Goal: Use online tool/utility: Utilize a website feature to perform a specific function

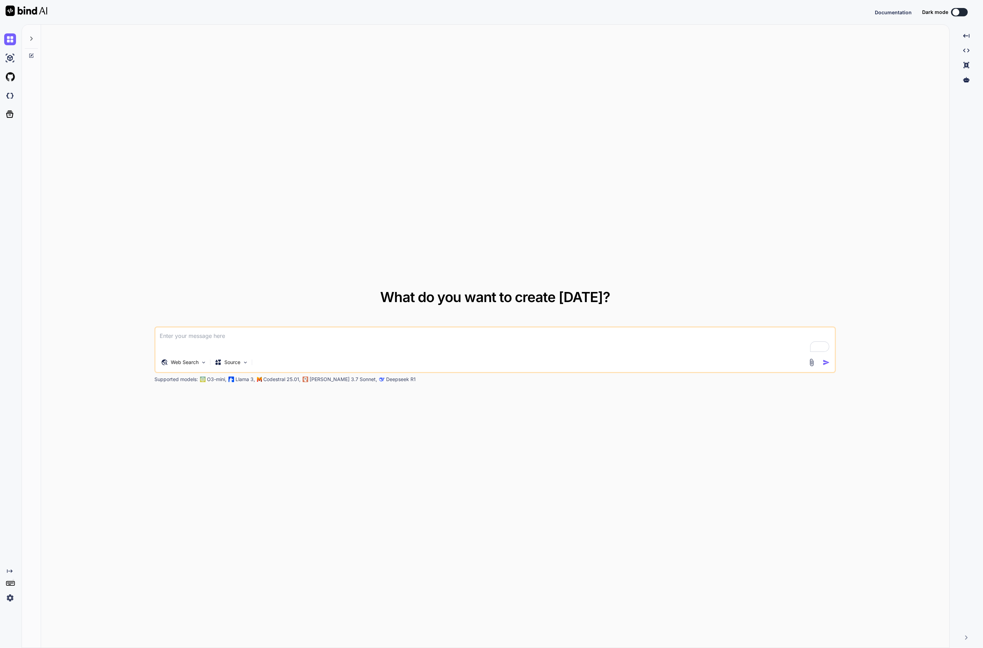
click at [9, 595] on img at bounding box center [10, 598] width 12 height 12
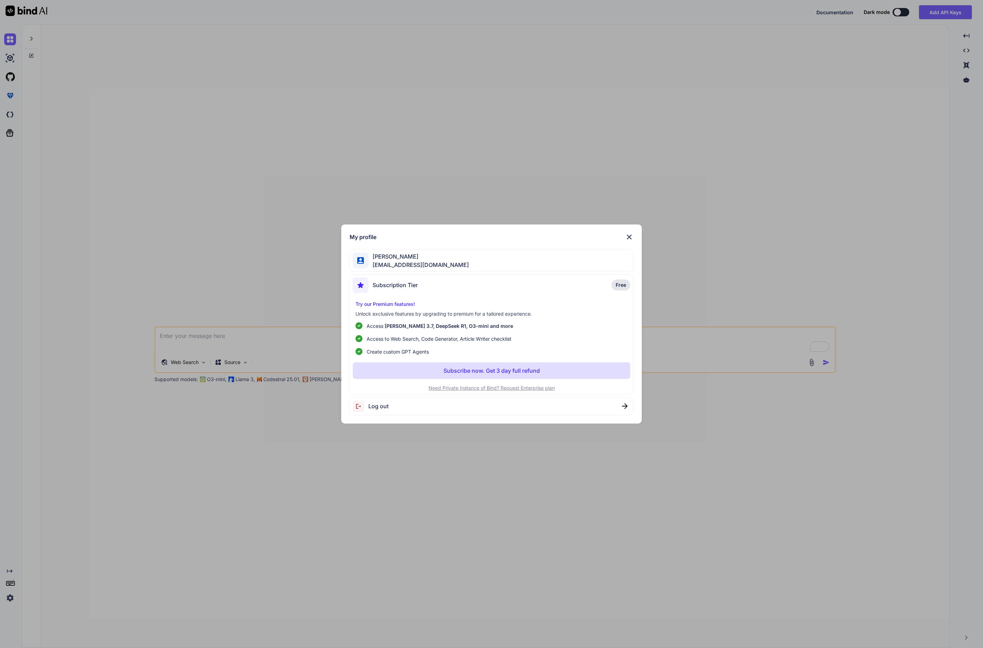
type textarea "x"
click at [380, 406] on span "Log out" at bounding box center [378, 406] width 20 height 8
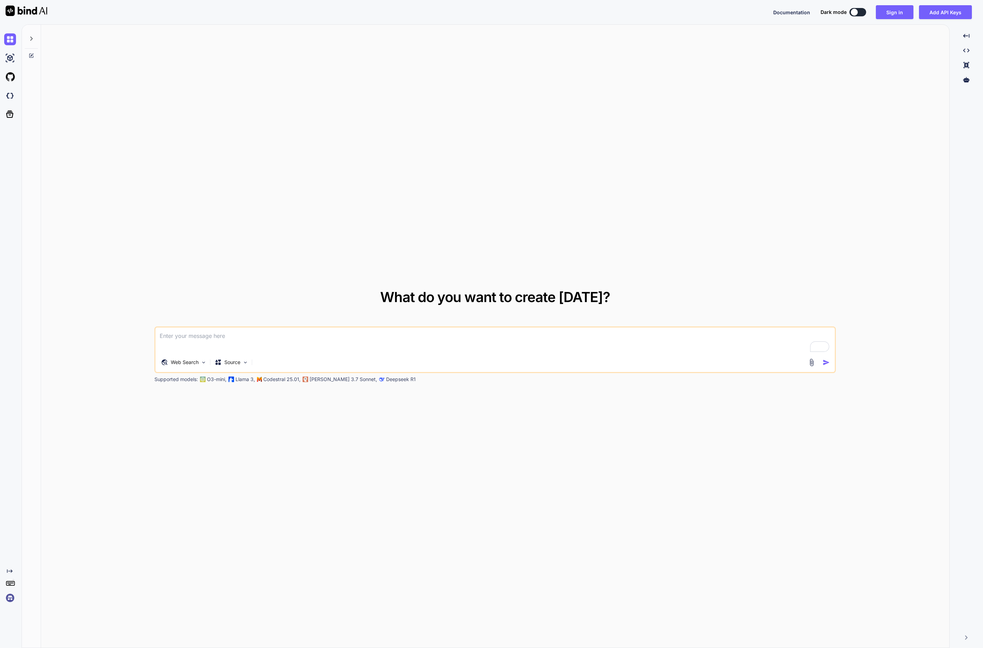
click at [10, 597] on img at bounding box center [10, 598] width 12 height 12
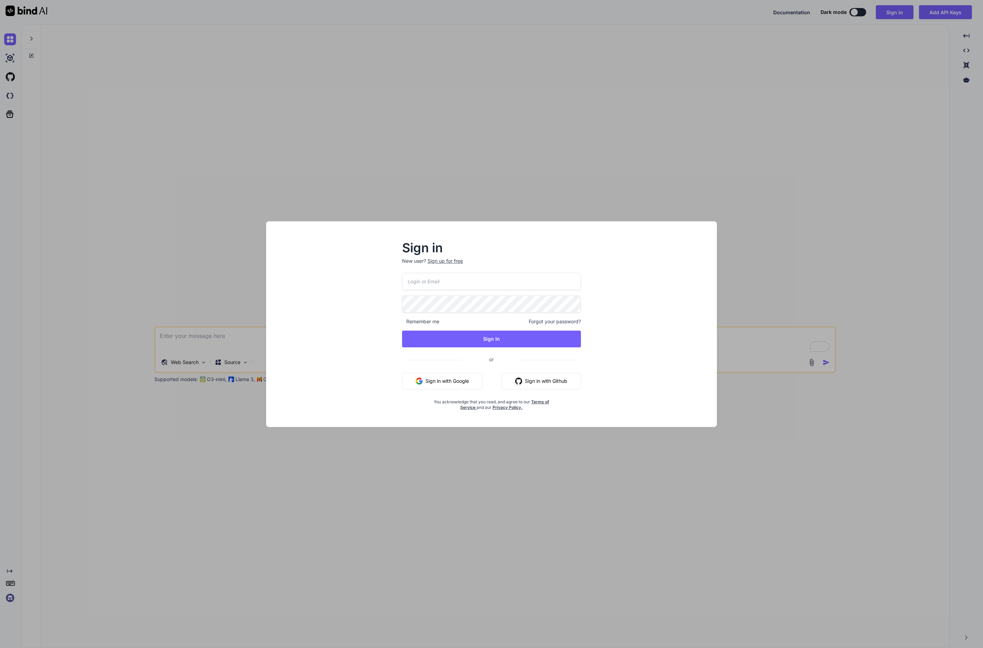
click at [466, 281] on input "email" at bounding box center [491, 281] width 179 height 17
click at [463, 283] on input "email" at bounding box center [491, 281] width 179 height 17
click at [470, 383] on button "Sign in with Google" at bounding box center [442, 381] width 80 height 17
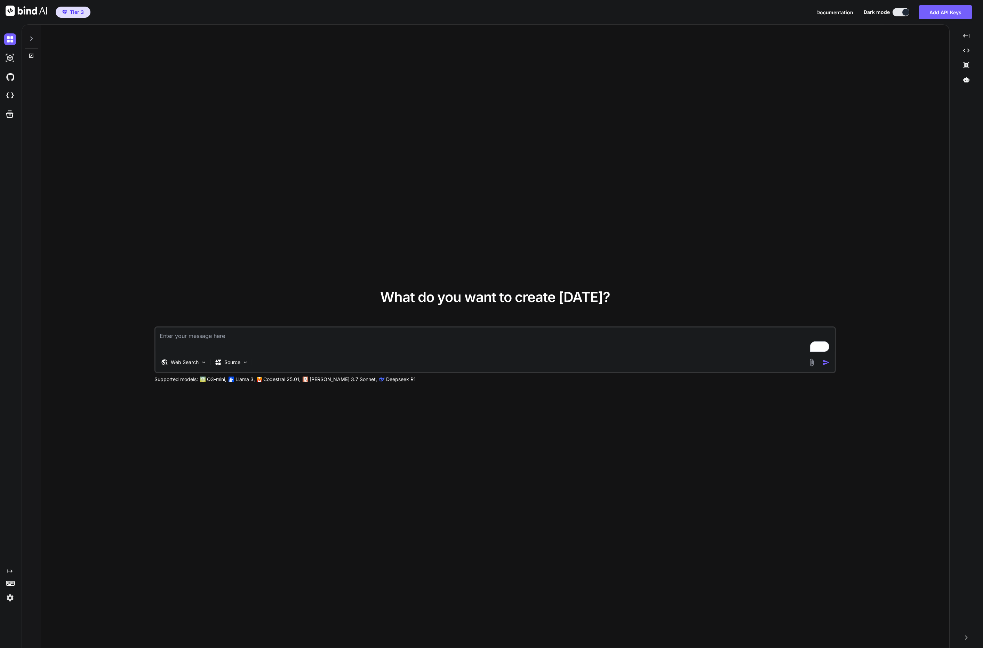
click at [9, 598] on img at bounding box center [10, 598] width 12 height 12
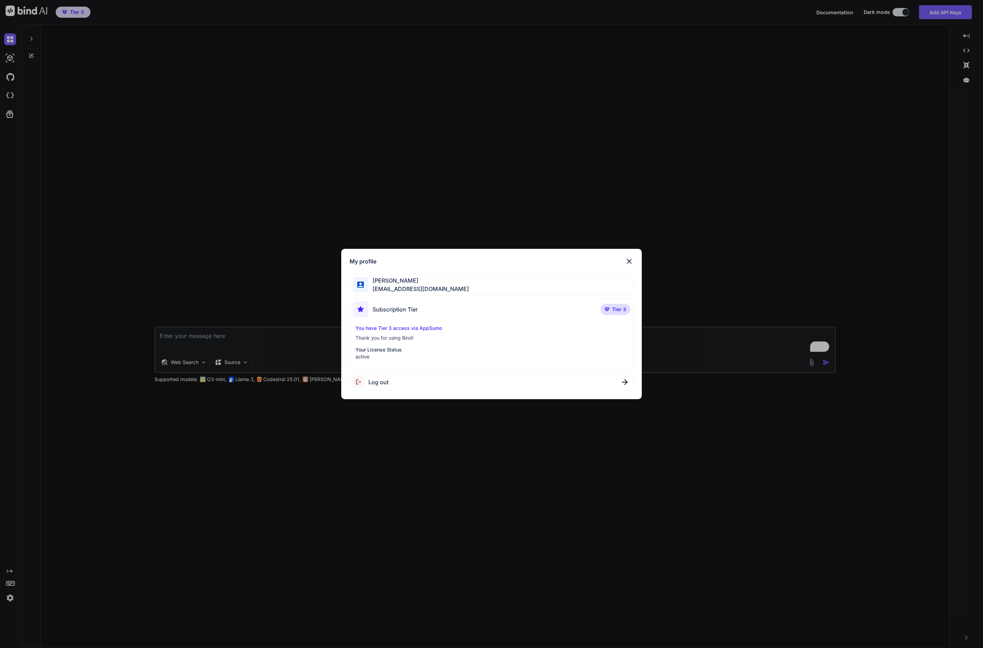
click at [109, 512] on div "My profile [PERSON_NAME] [PERSON_NAME][EMAIL_ADDRESS][DOMAIN_NAME] Subscription…" at bounding box center [491, 324] width 983 height 648
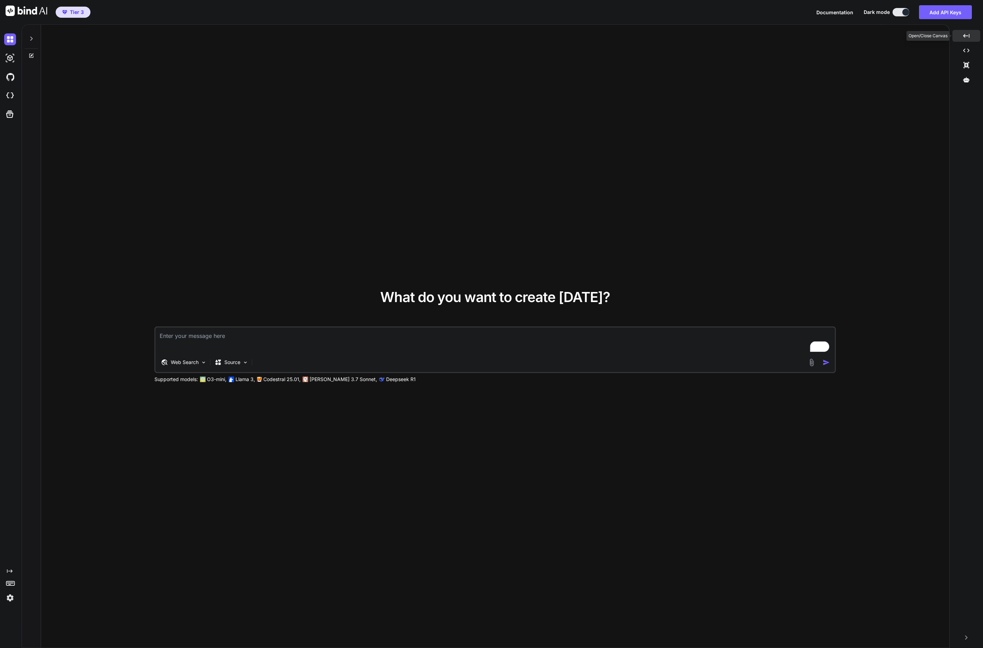
click at [966, 35] on icon at bounding box center [966, 36] width 6 height 4
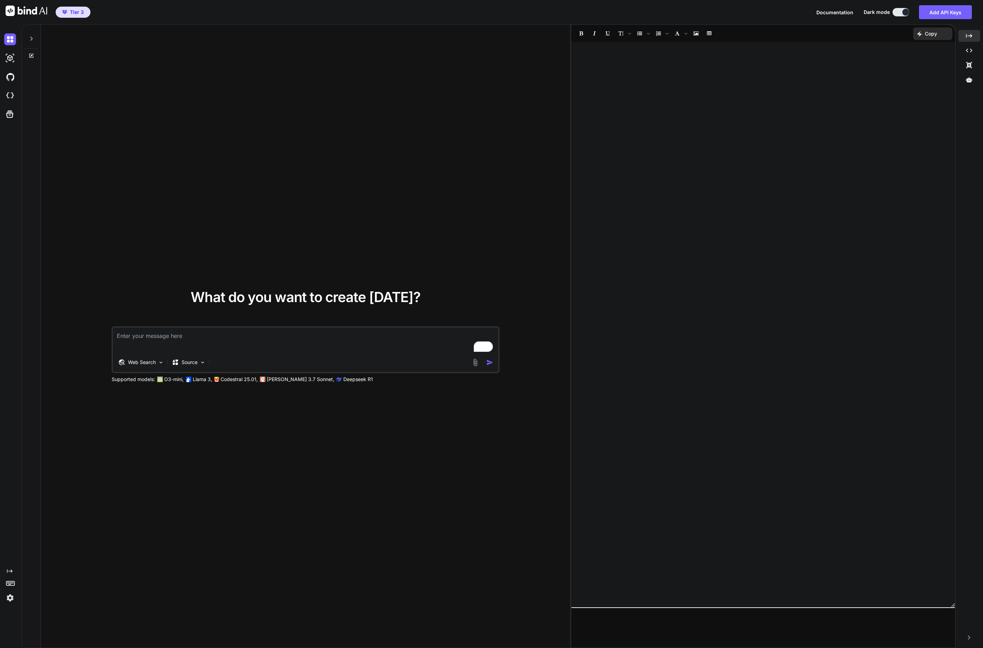
click at [196, 335] on textarea "To enrich screen reader interactions, please activate Accessibility in Grammarl…" at bounding box center [306, 340] width 386 height 26
paste textarea "Build a modern-looking website for a web design company. The web design company…"
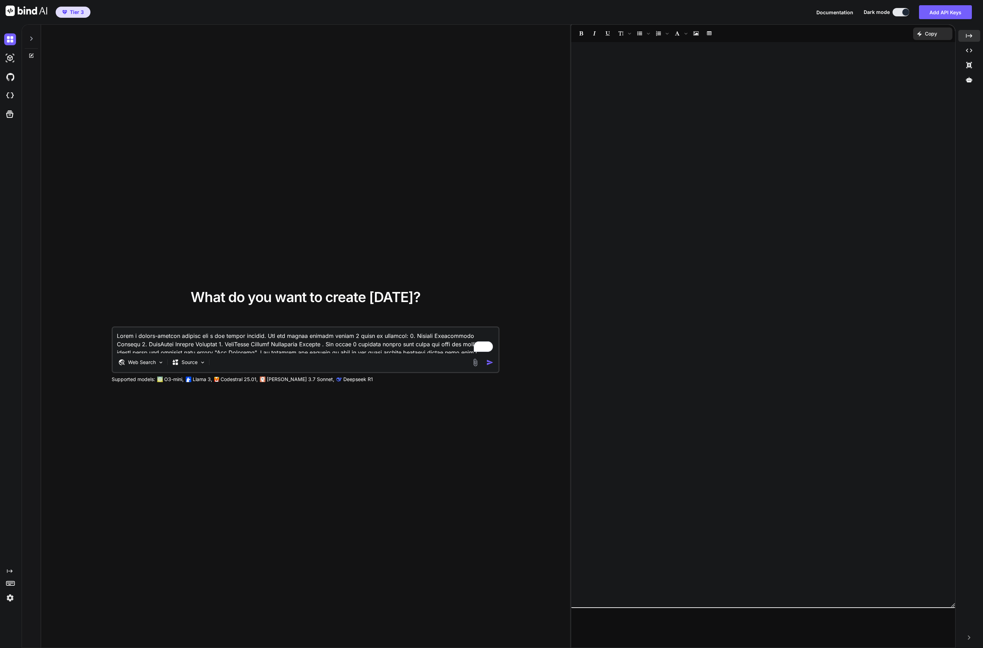
scroll to position [1186, 0]
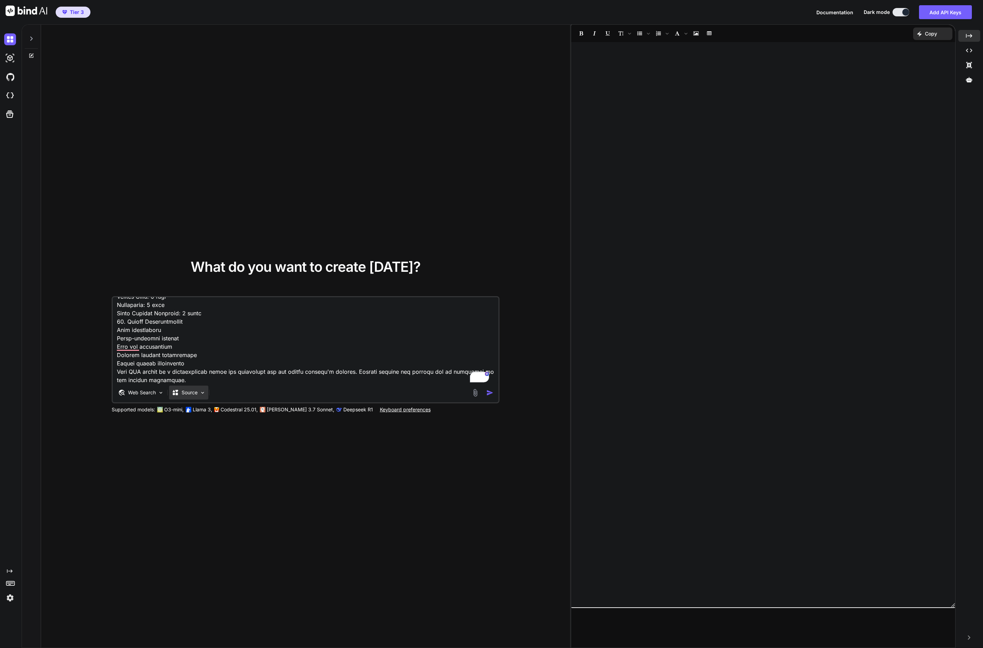
type textarea "Build a modern-looking website for a web design company. The web design company…"
click at [200, 394] on img at bounding box center [203, 393] width 6 height 6
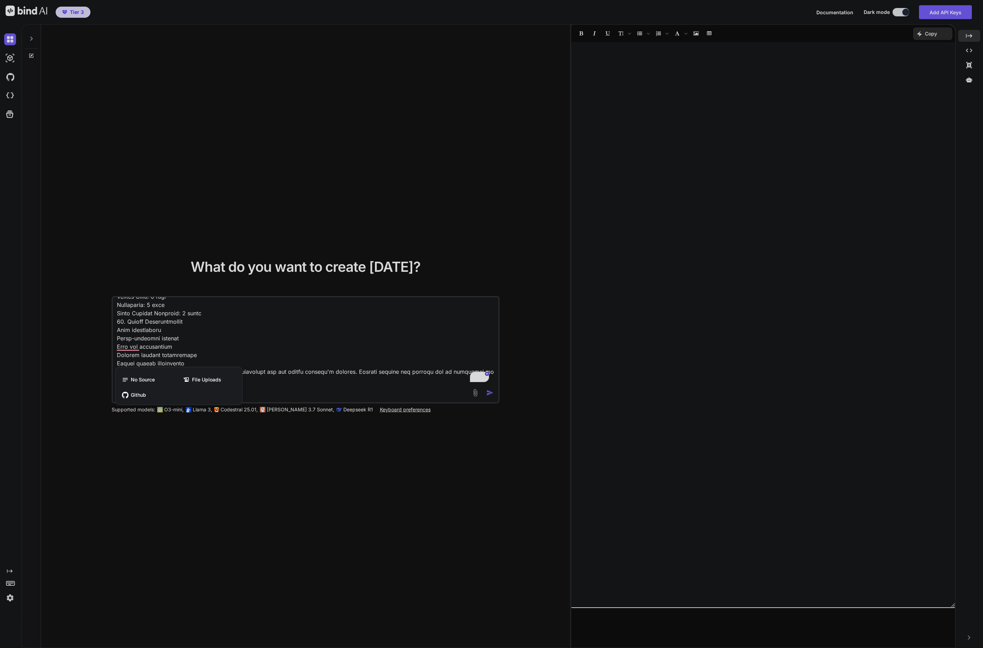
click at [226, 427] on div at bounding box center [491, 324] width 983 height 648
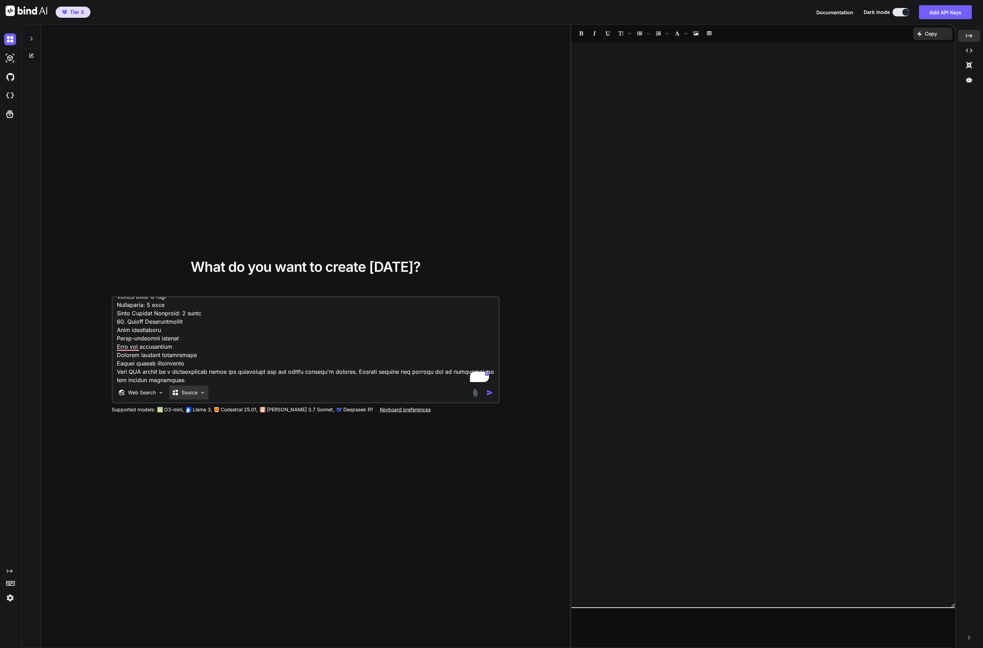
click at [186, 394] on p "Source" at bounding box center [190, 392] width 16 height 7
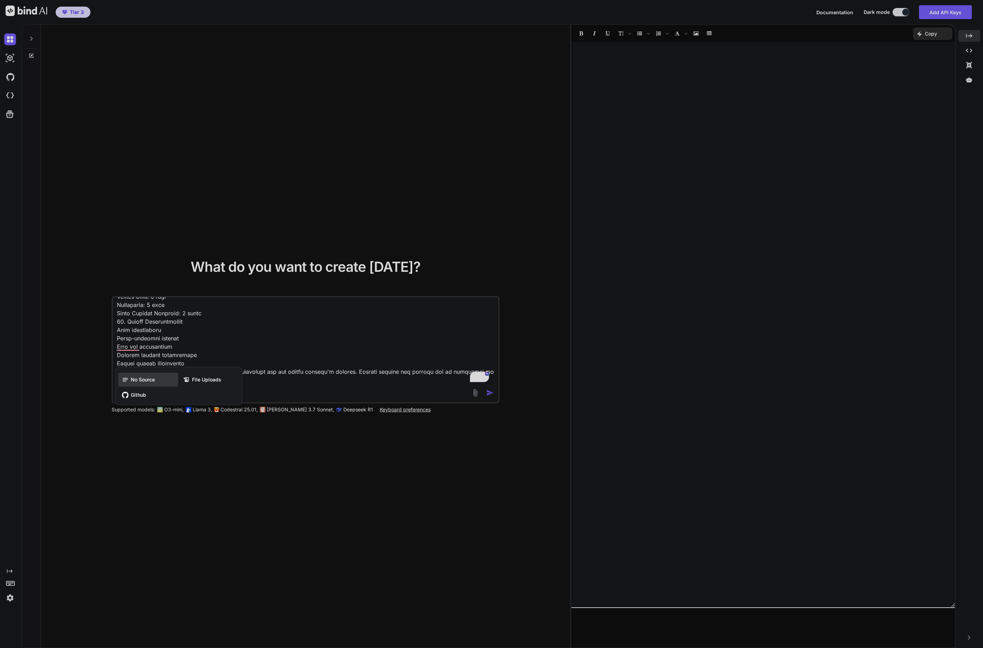
click at [156, 382] on div "No Source" at bounding box center [148, 380] width 60 height 14
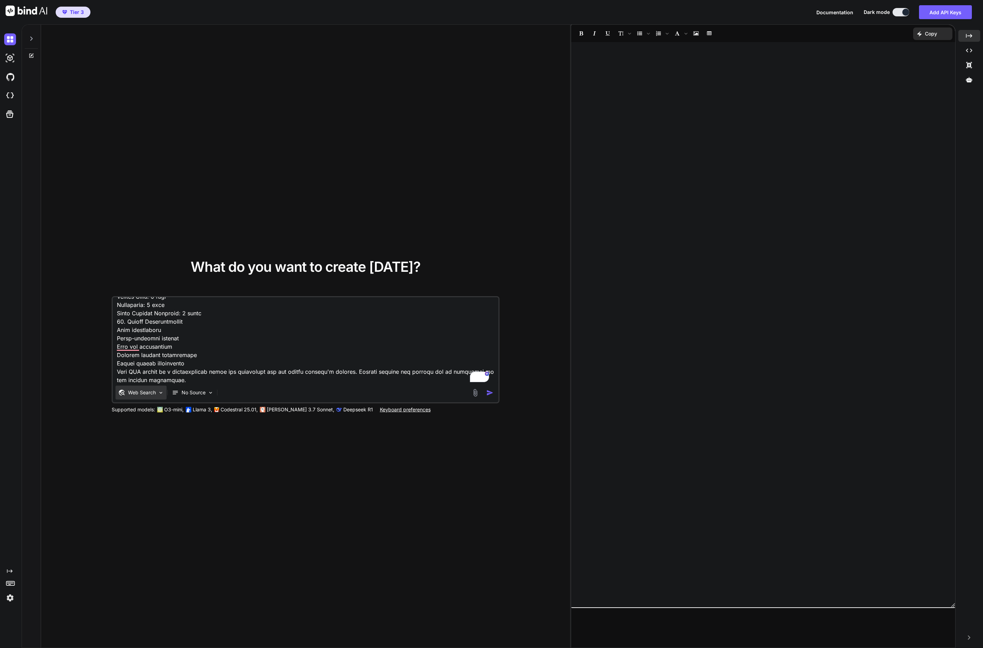
click at [154, 399] on div "Web Search" at bounding box center [141, 393] width 51 height 14
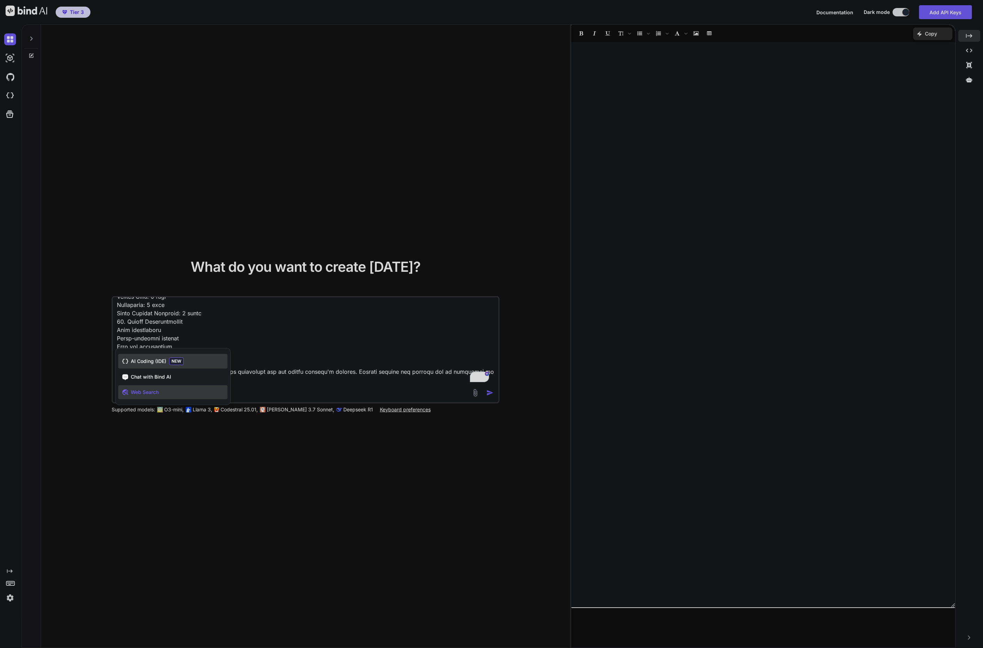
click at [164, 359] on span "AI Coding (IDE)" at bounding box center [148, 361] width 35 height 7
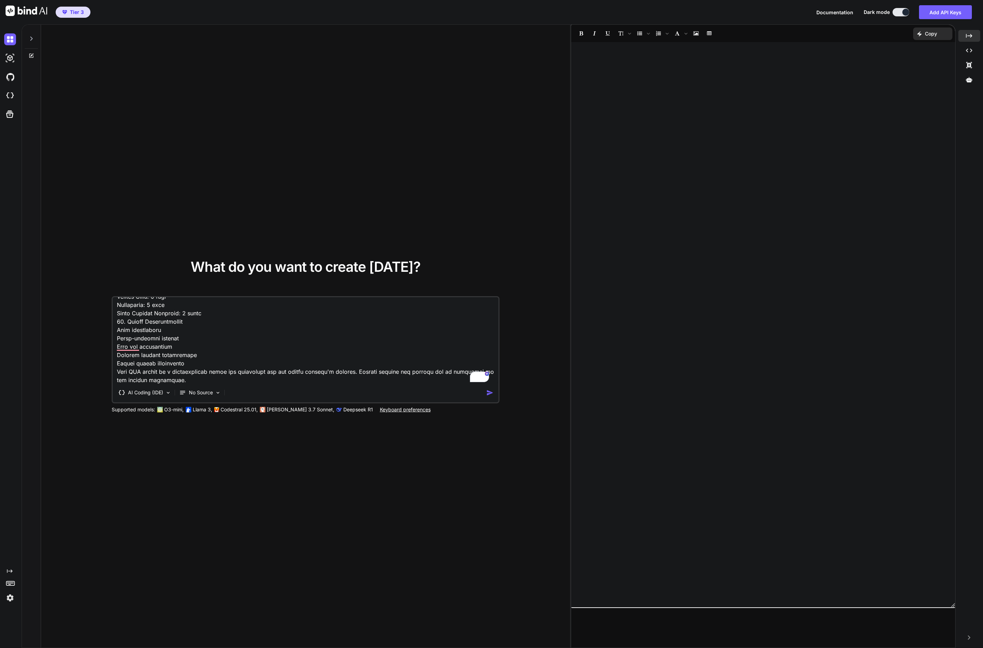
click at [33, 36] on icon at bounding box center [32, 39] width 6 height 6
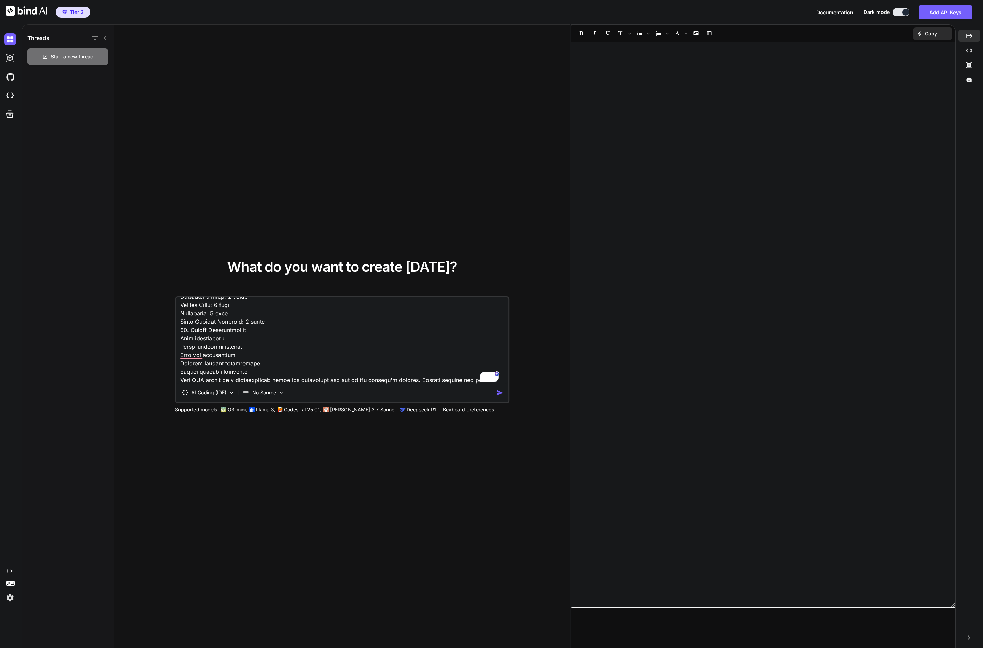
scroll to position [1195, 0]
click at [10, 594] on img at bounding box center [10, 598] width 12 height 12
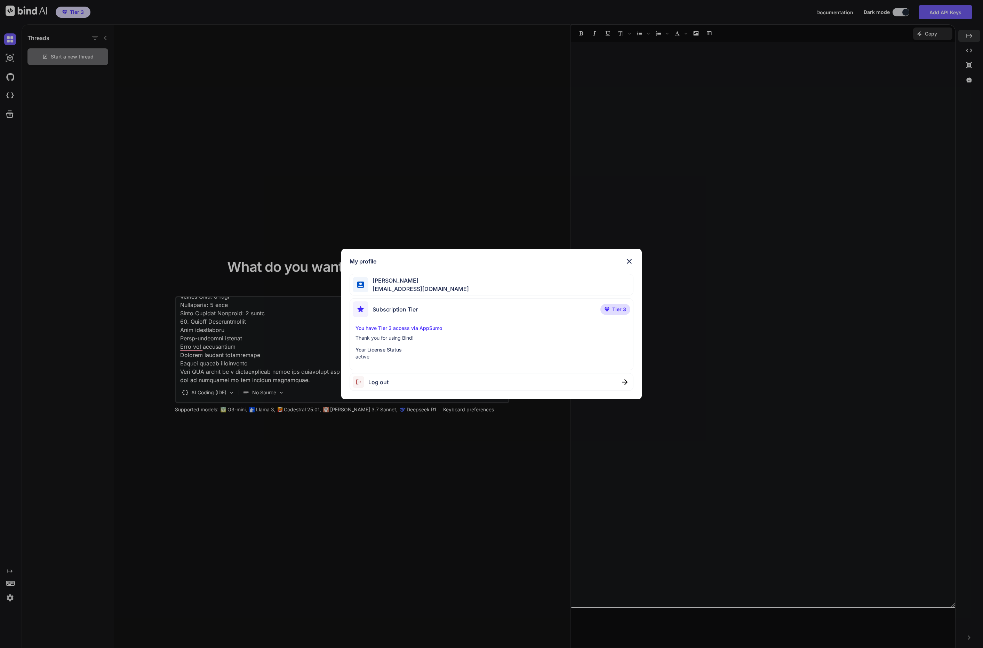
click at [285, 453] on div "My profile [PERSON_NAME] [PERSON_NAME][EMAIL_ADDRESS][DOMAIN_NAME] Subscription…" at bounding box center [491, 324] width 983 height 648
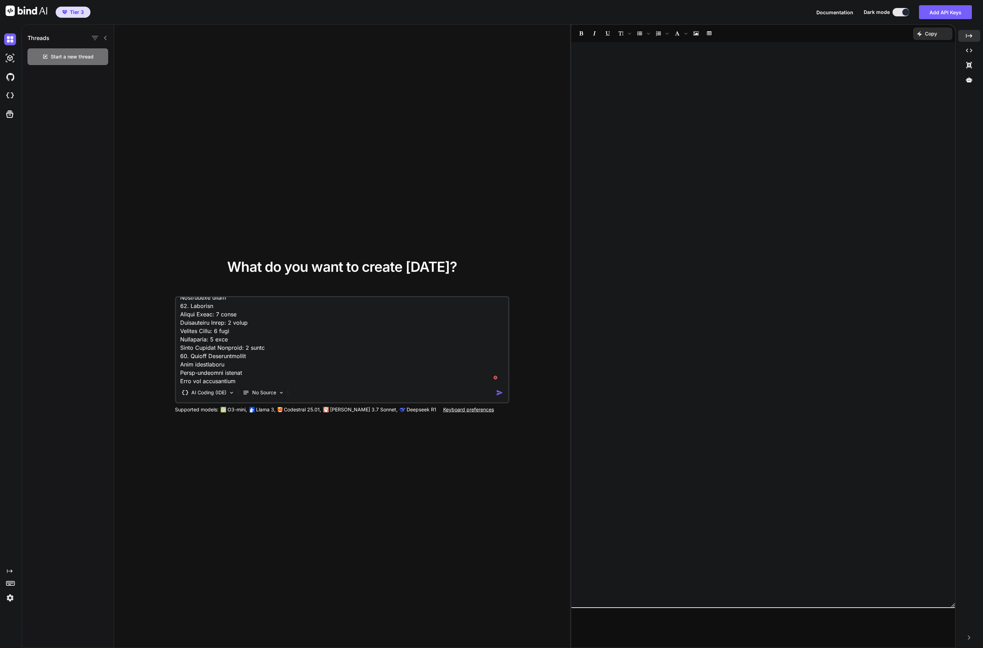
scroll to position [0, 0]
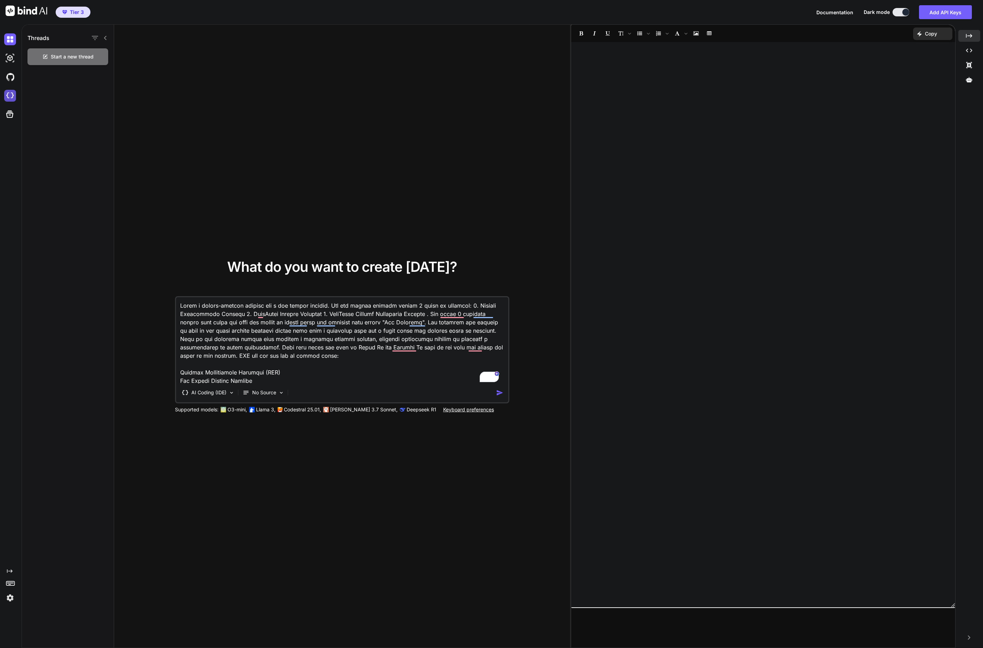
click at [13, 98] on img at bounding box center [10, 96] width 12 height 12
click at [12, 98] on img at bounding box center [10, 96] width 12 height 12
click at [258, 393] on p "No Source" at bounding box center [264, 392] width 24 height 7
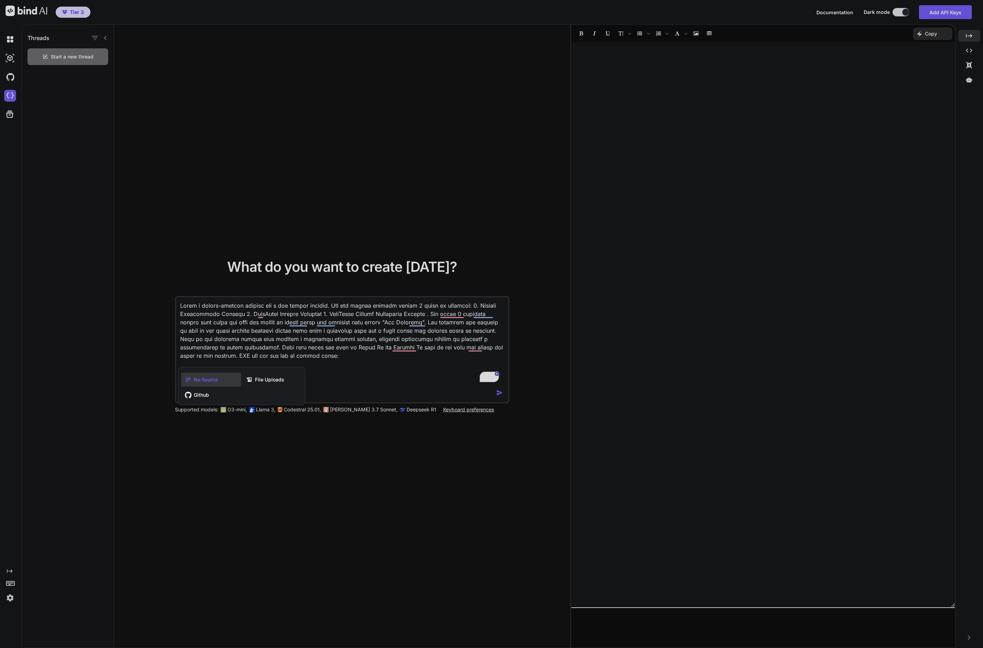
click at [400, 452] on div at bounding box center [491, 324] width 983 height 648
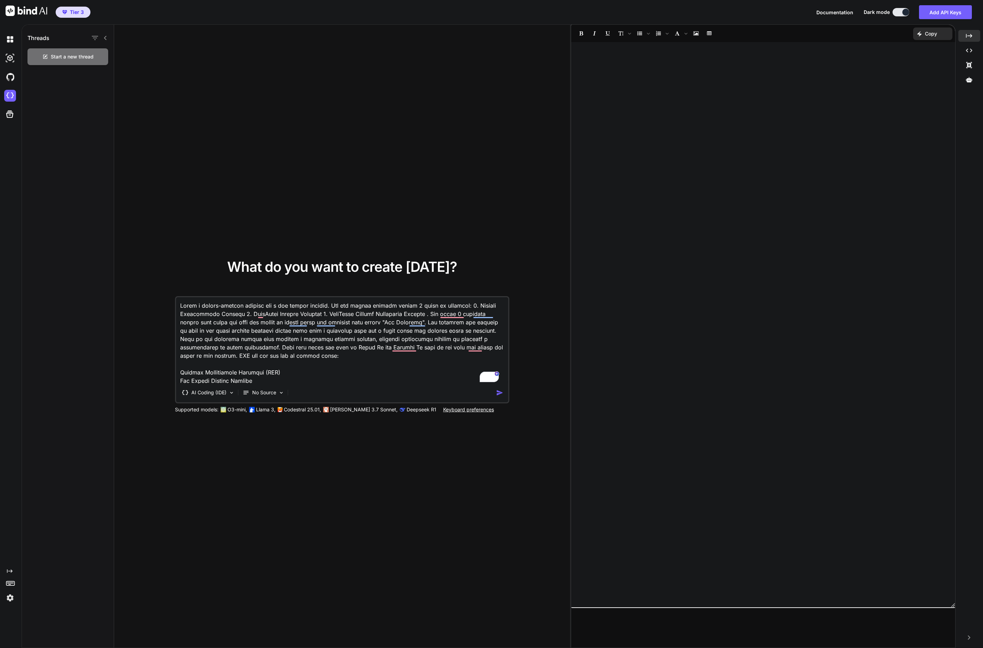
click at [22, 12] on img at bounding box center [27, 11] width 42 height 10
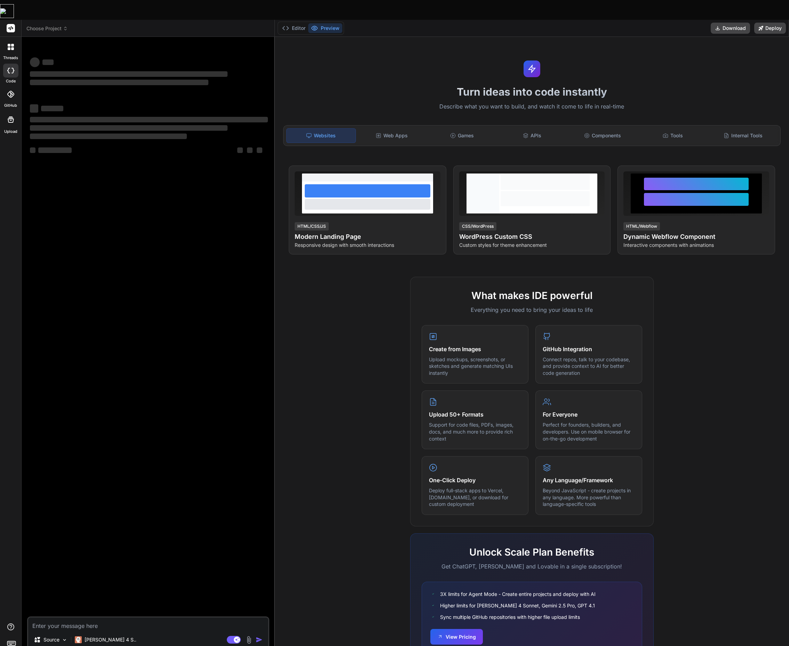
type textarea "x"
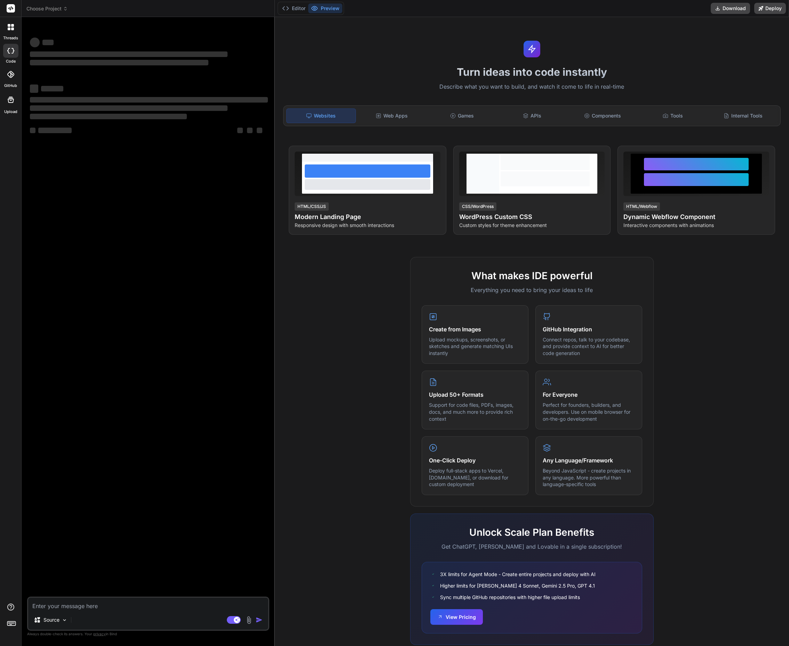
type textarea "x"
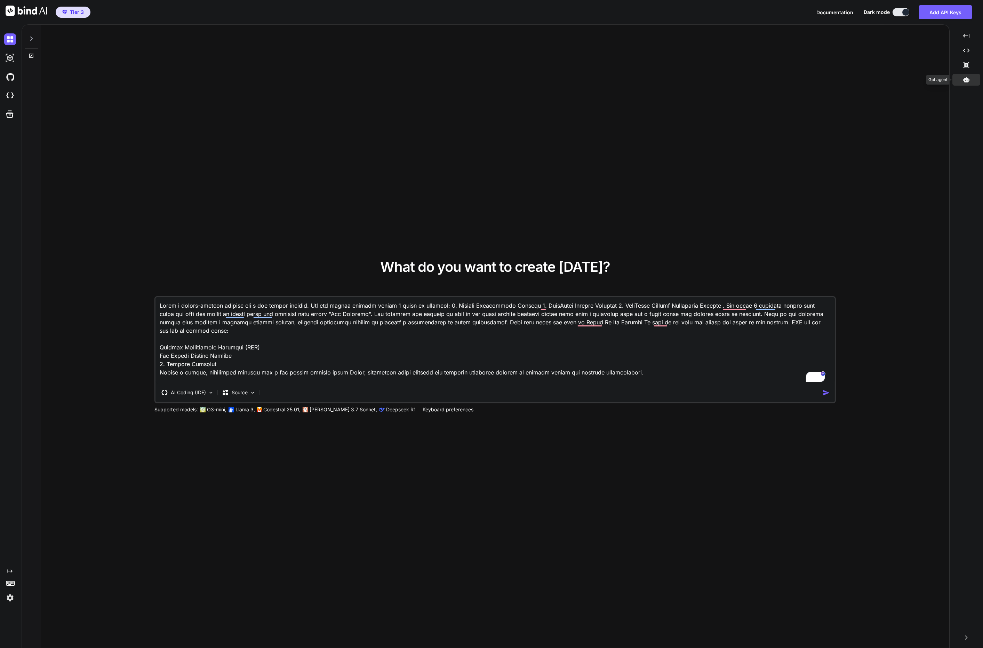
click at [969, 80] on icon at bounding box center [966, 79] width 6 height 5
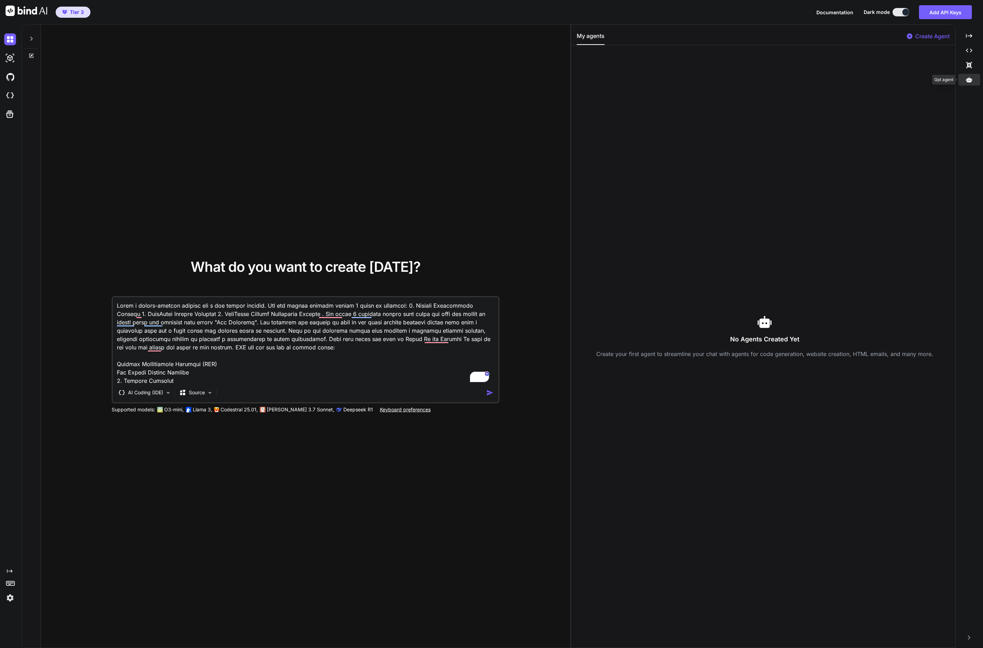
click at [969, 80] on icon at bounding box center [969, 79] width 6 height 5
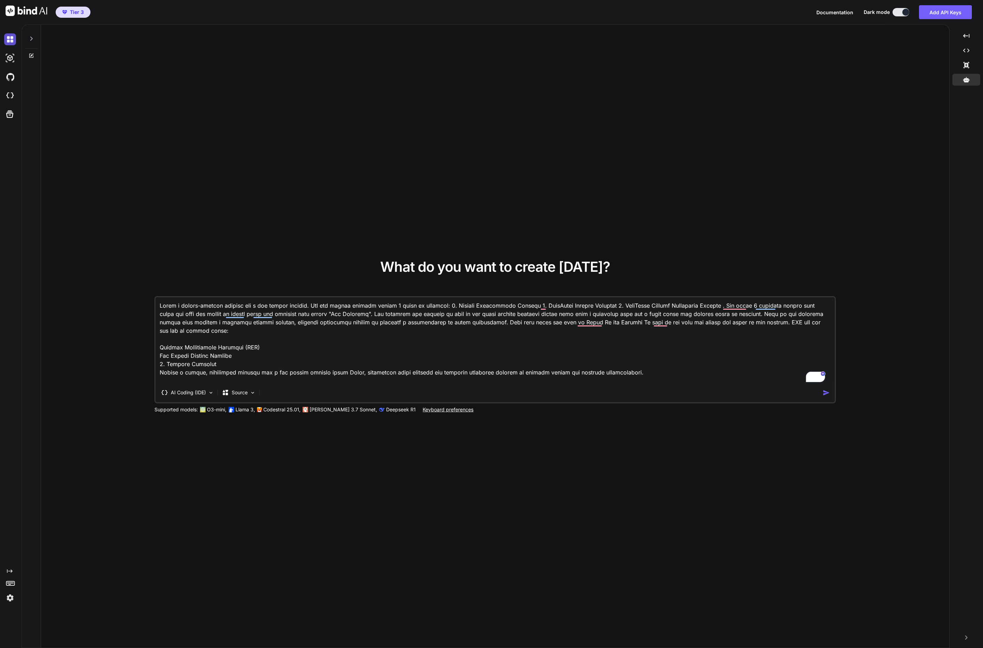
click at [10, 41] on img at bounding box center [10, 39] width 12 height 12
click at [29, 40] on icon at bounding box center [32, 39] width 6 height 6
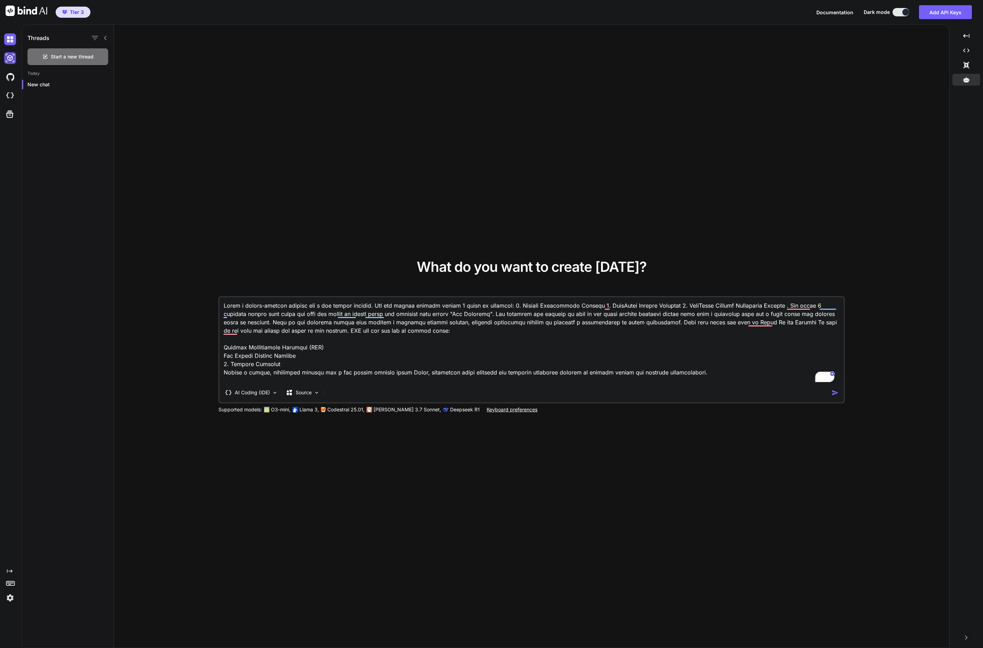
click at [10, 59] on img at bounding box center [10, 58] width 12 height 12
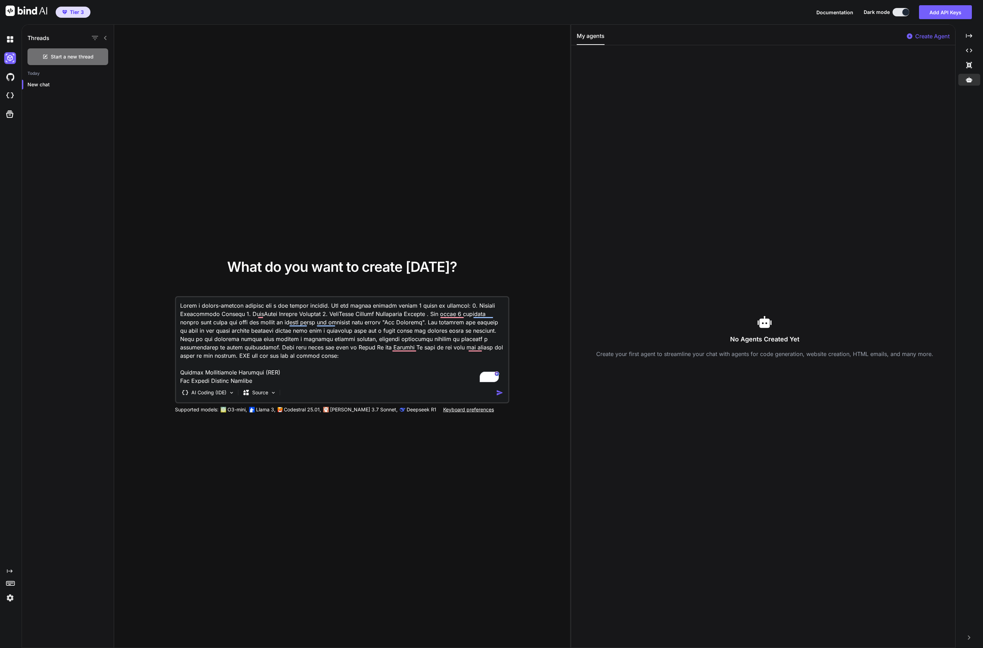
click at [11, 601] on img at bounding box center [10, 598] width 12 height 12
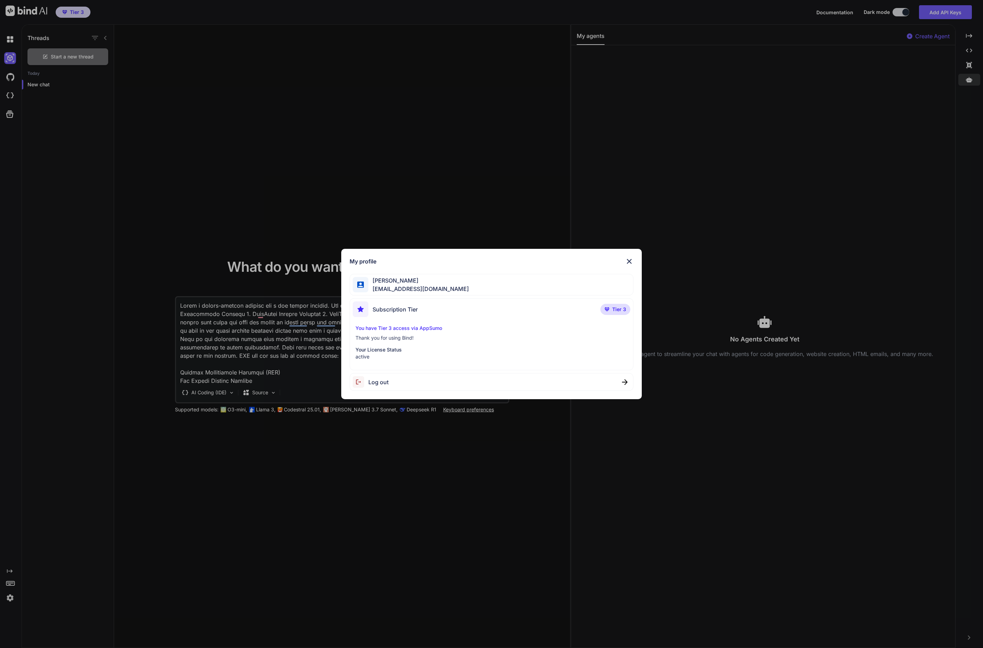
click at [279, 496] on div "My profile [PERSON_NAME] [PERSON_NAME][EMAIL_ADDRESS][DOMAIN_NAME] Subscription…" at bounding box center [491, 324] width 983 height 648
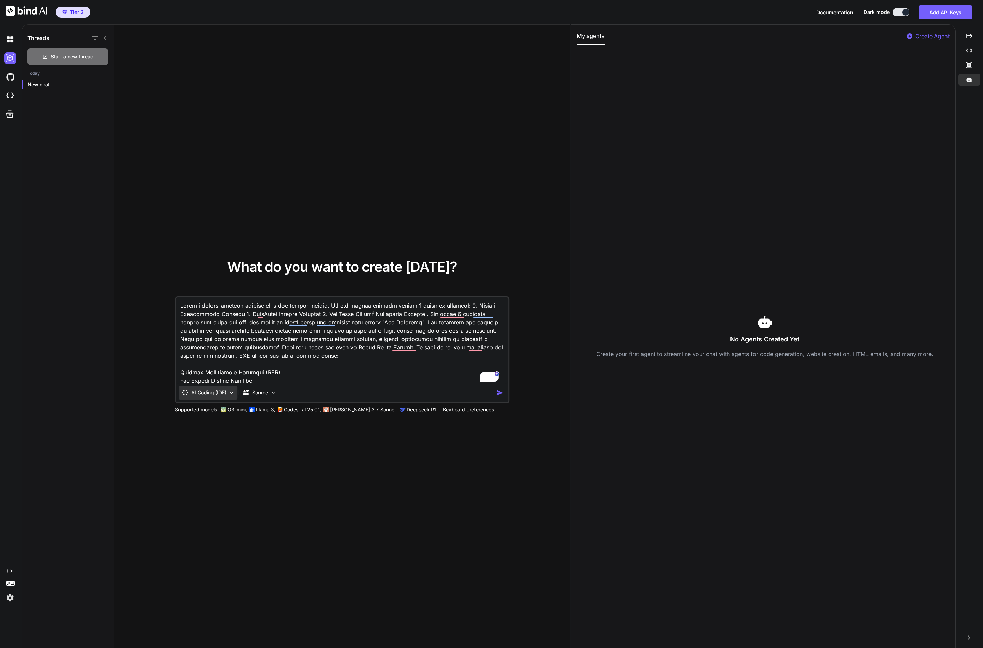
click at [209, 392] on p "AI Coding (IDE)" at bounding box center [208, 392] width 35 height 7
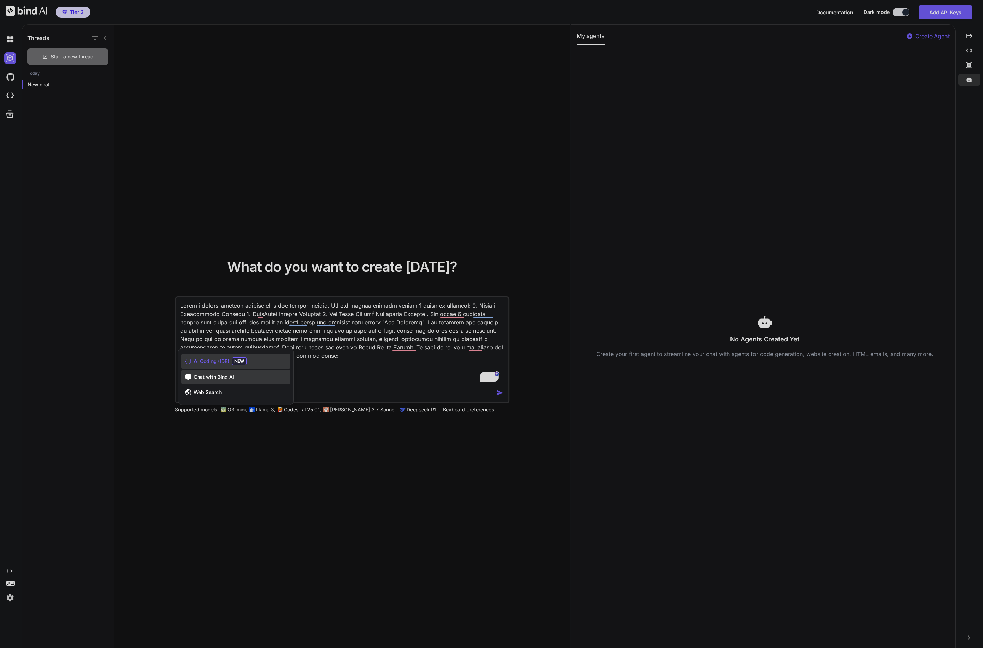
click at [220, 379] on span "Chat with Bind AI" at bounding box center [214, 376] width 40 height 7
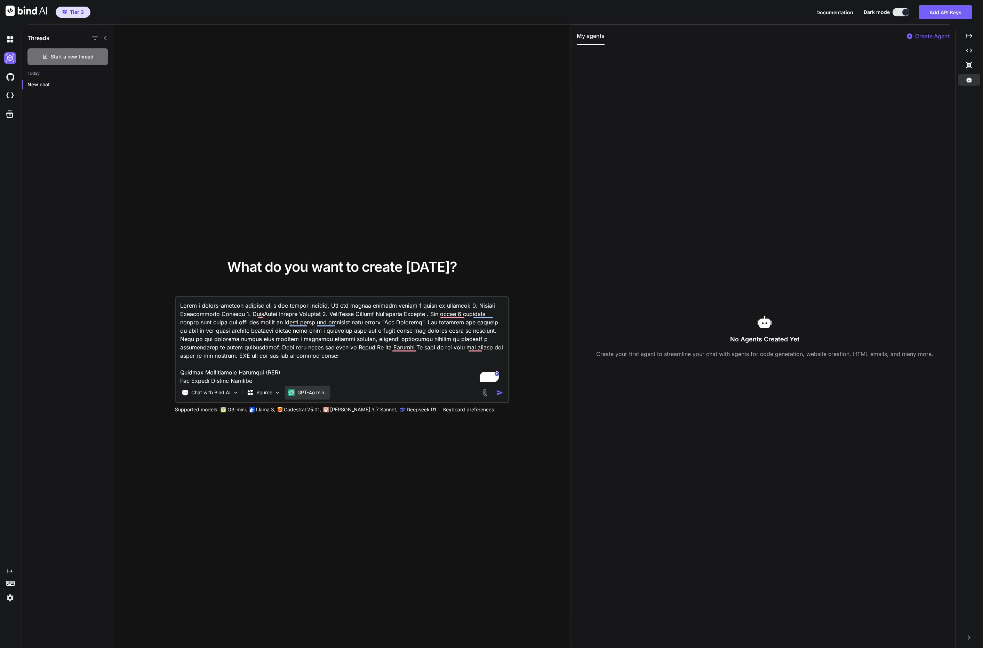
click at [306, 392] on p "GPT-4o min.." at bounding box center [312, 392] width 30 height 7
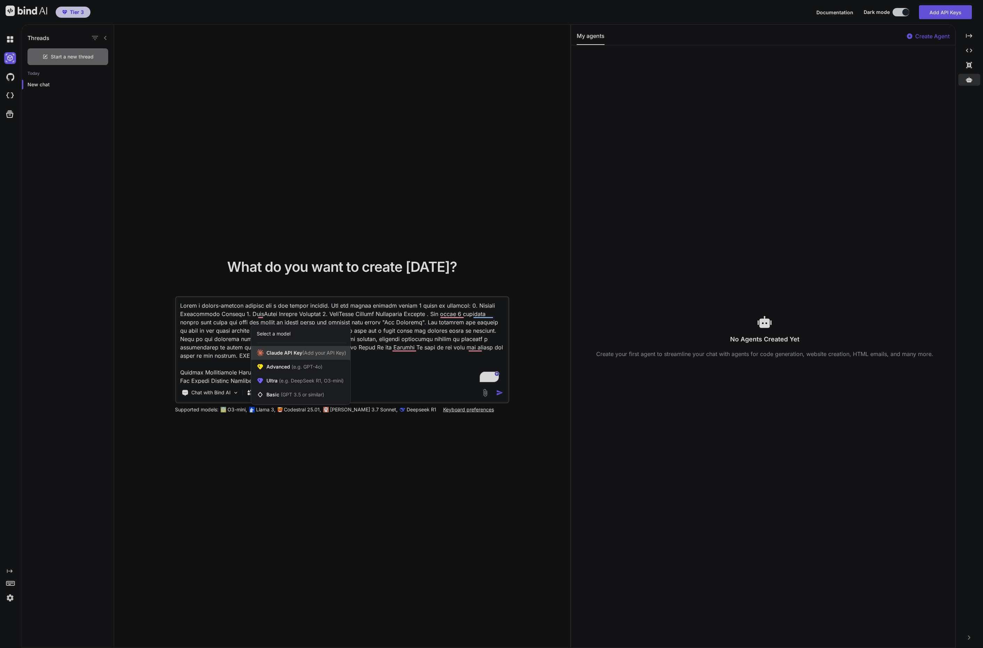
click at [329, 356] on div "[PERSON_NAME] Key (Add your API Key)" at bounding box center [300, 353] width 99 height 14
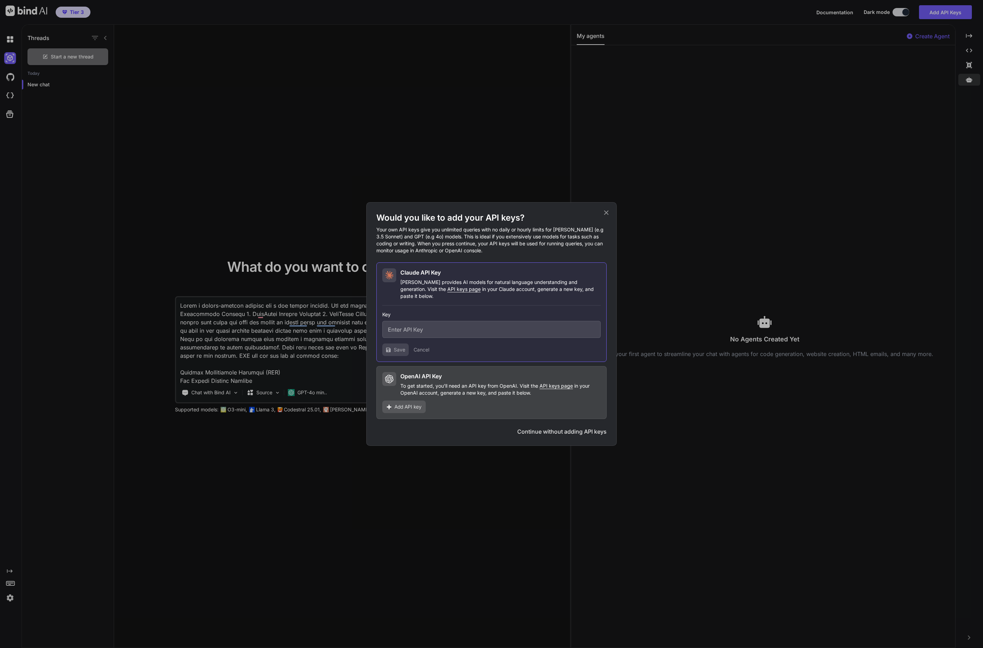
click at [308, 392] on div "Would you like to add your API keys? Your own API keys give you unlimited queri…" at bounding box center [491, 324] width 983 height 648
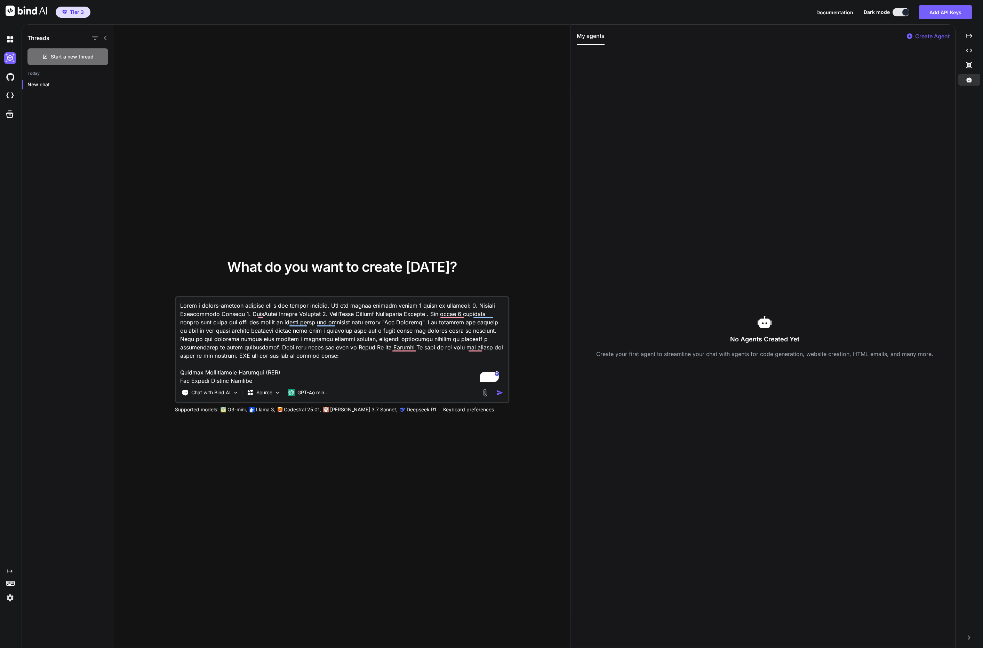
click at [308, 392] on p "GPT-4o min.." at bounding box center [312, 392] width 30 height 7
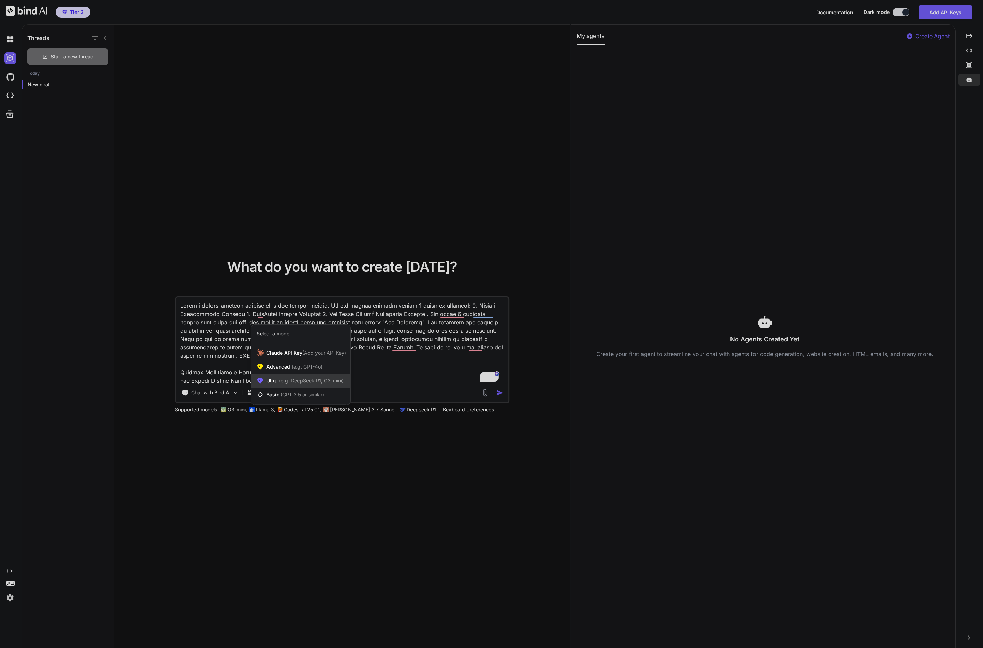
click at [307, 376] on div "Ultra (e.g. DeepSeek R1, O3-mini)" at bounding box center [300, 381] width 99 height 14
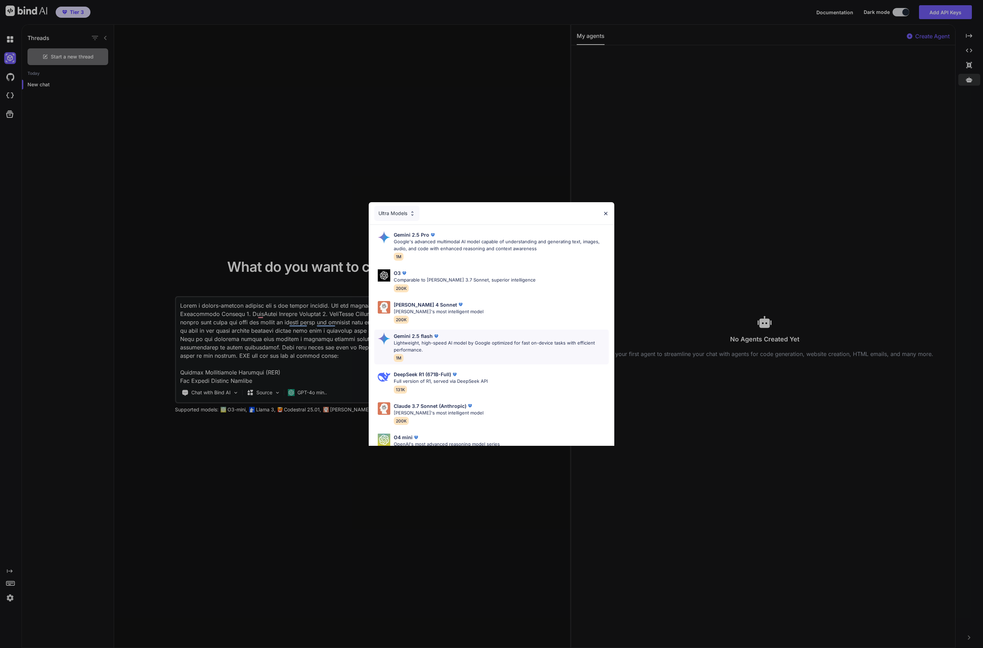
scroll to position [1, 0]
click at [457, 306] on img at bounding box center [460, 303] width 7 height 7
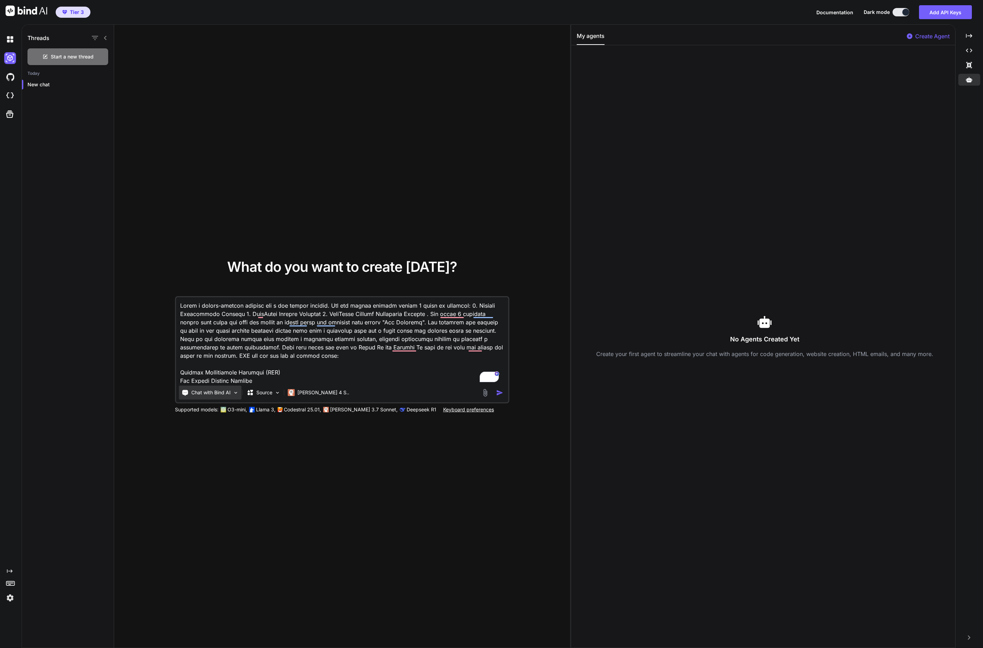
click at [235, 395] on img at bounding box center [236, 393] width 6 height 6
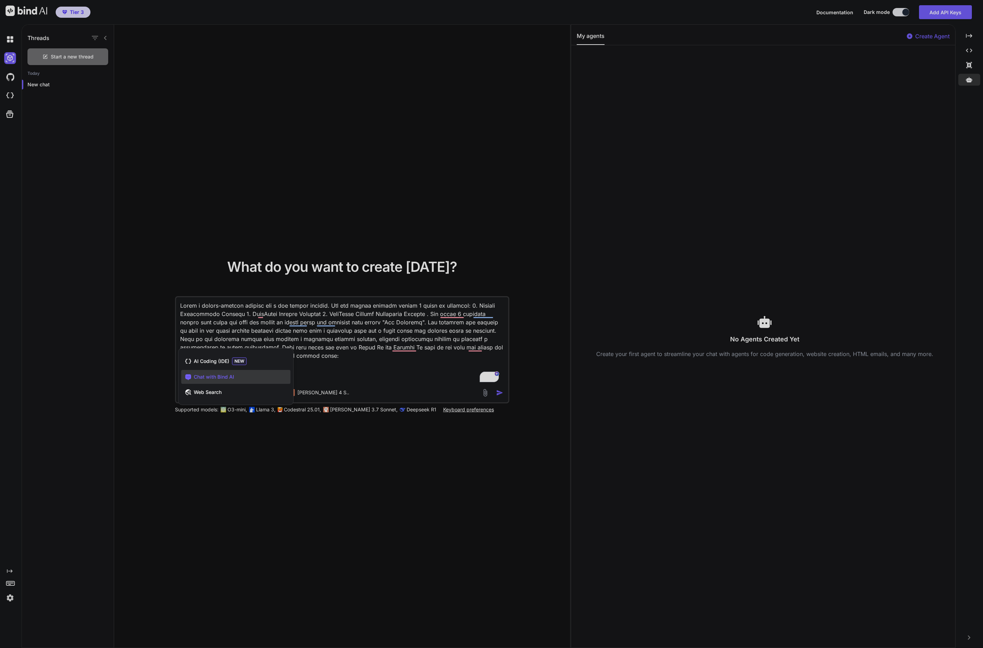
click at [247, 377] on div "Chat with Bind AI" at bounding box center [235, 377] width 109 height 14
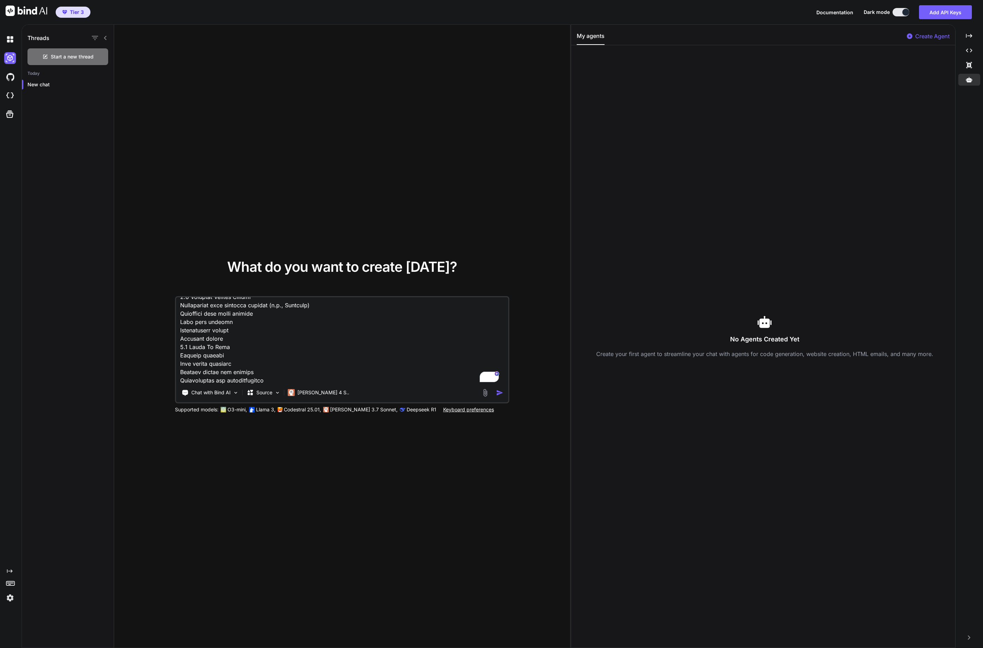
scroll to position [0, 0]
click at [498, 394] on img "button" at bounding box center [499, 392] width 7 height 7
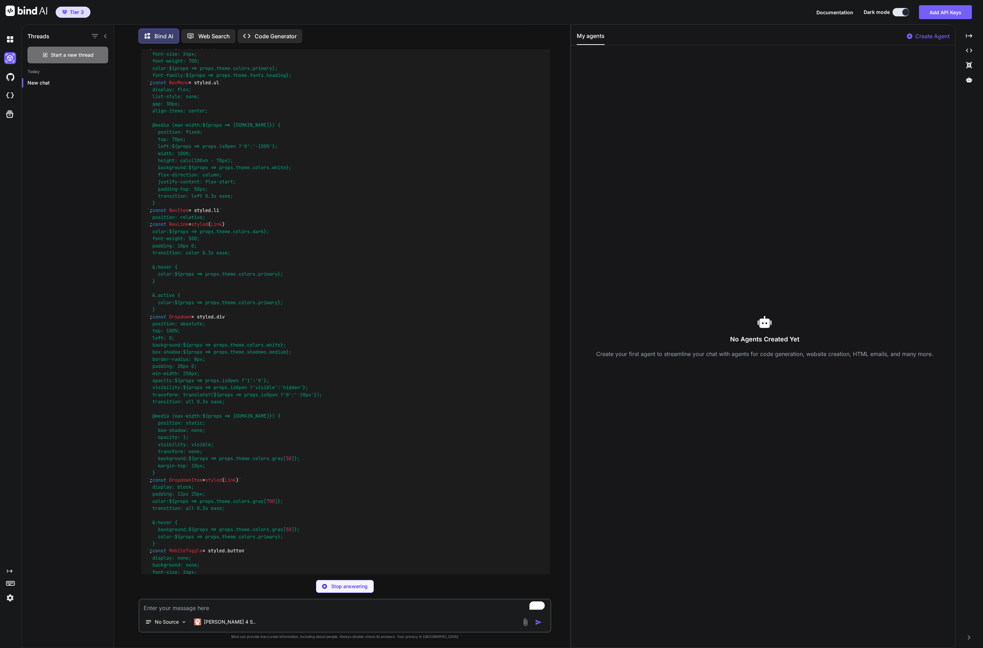
scroll to position [1202, 0]
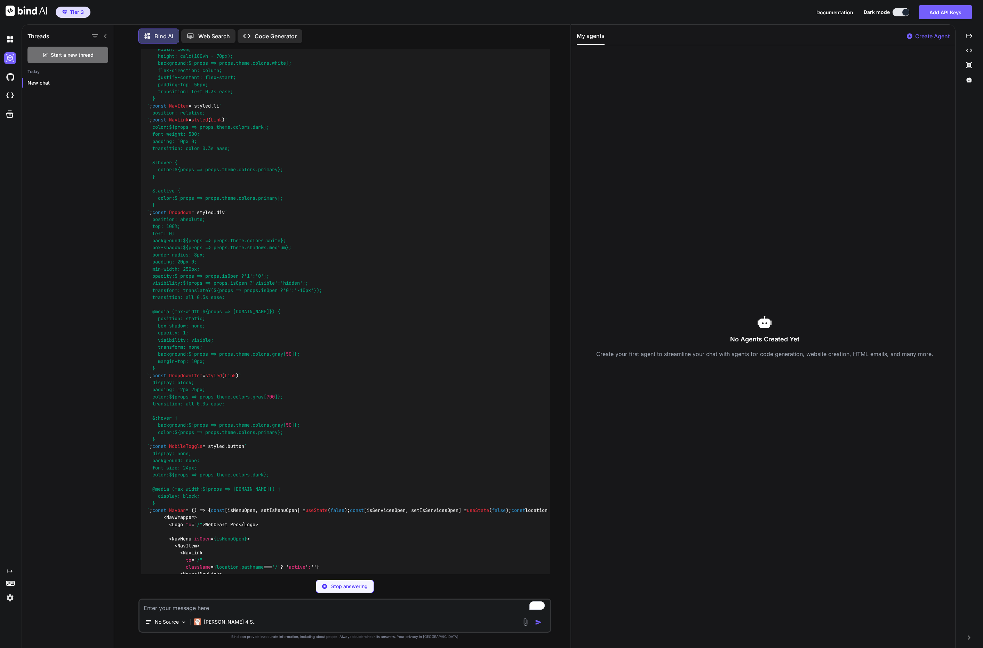
type textarea "x"
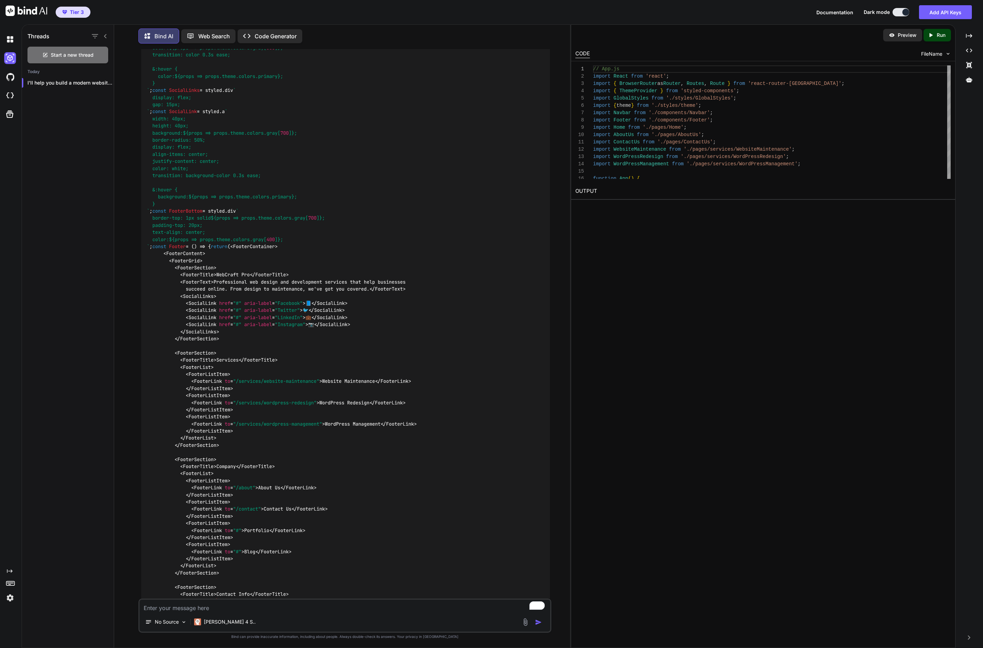
scroll to position [14280, 0]
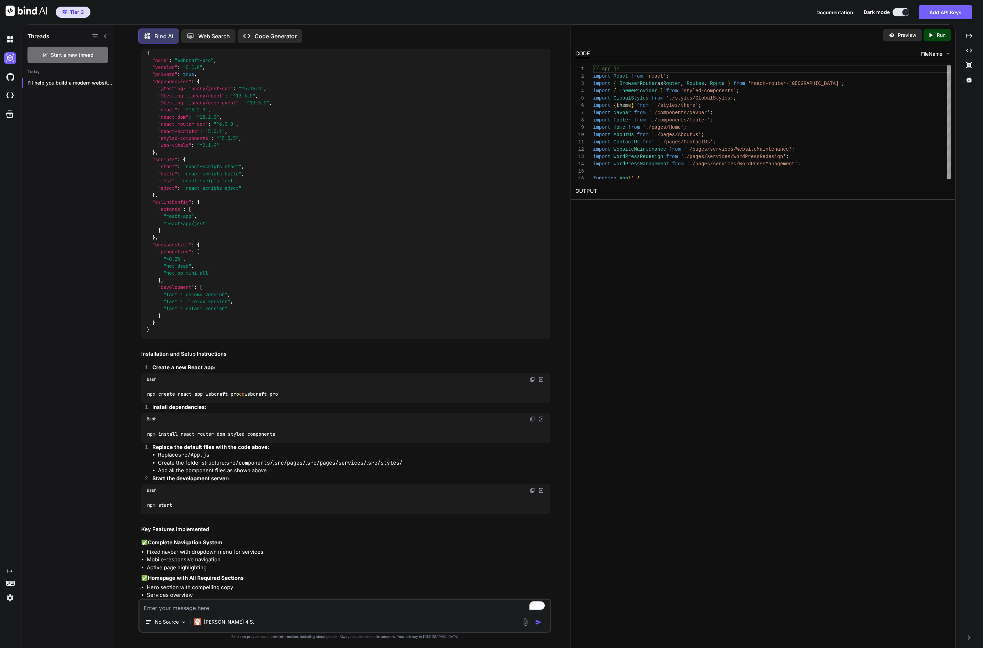
click at [897, 38] on div "Preview" at bounding box center [902, 35] width 39 height 13
click at [938, 33] on p "Run" at bounding box center [941, 35] width 9 height 7
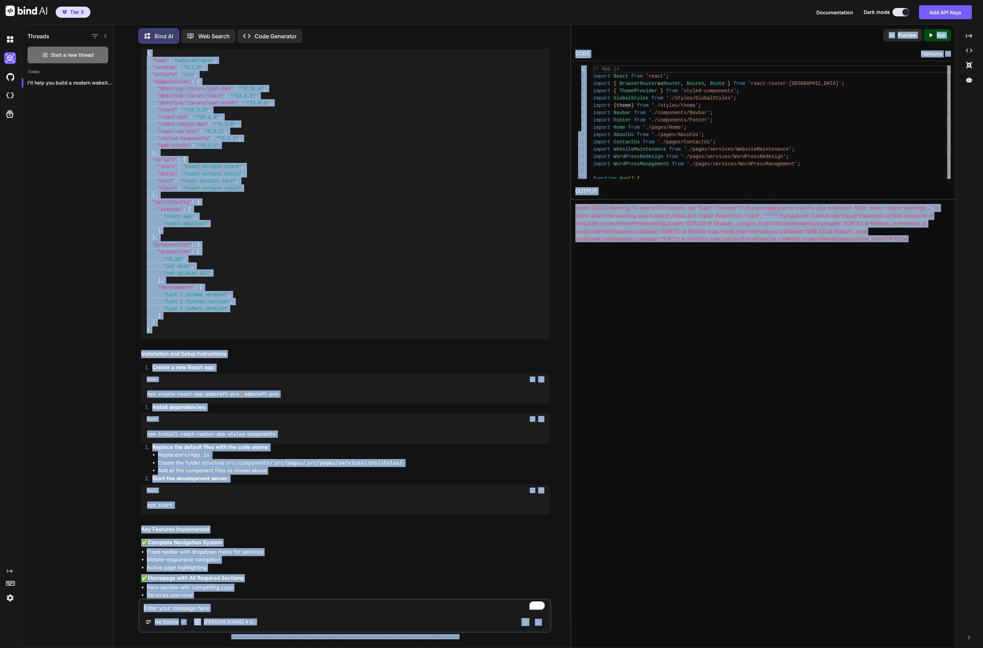
drag, startPoint x: 631, startPoint y: 240, endPoint x: 566, endPoint y: 180, distance: 88.1
click at [566, 180] on div "Threads Start a new thread [DATE] I'll help you build a modern website for... B…" at bounding box center [503, 336] width 962 height 624
copy div "display: grid; grid-template-columns: repeat(auto-fit, minmax(300px, 1fr)); gap…"
click at [628, 220] on div "(node:21302) Warning: To load an ES module, set "type": "module" in the package…" at bounding box center [763, 227] width 376 height 47
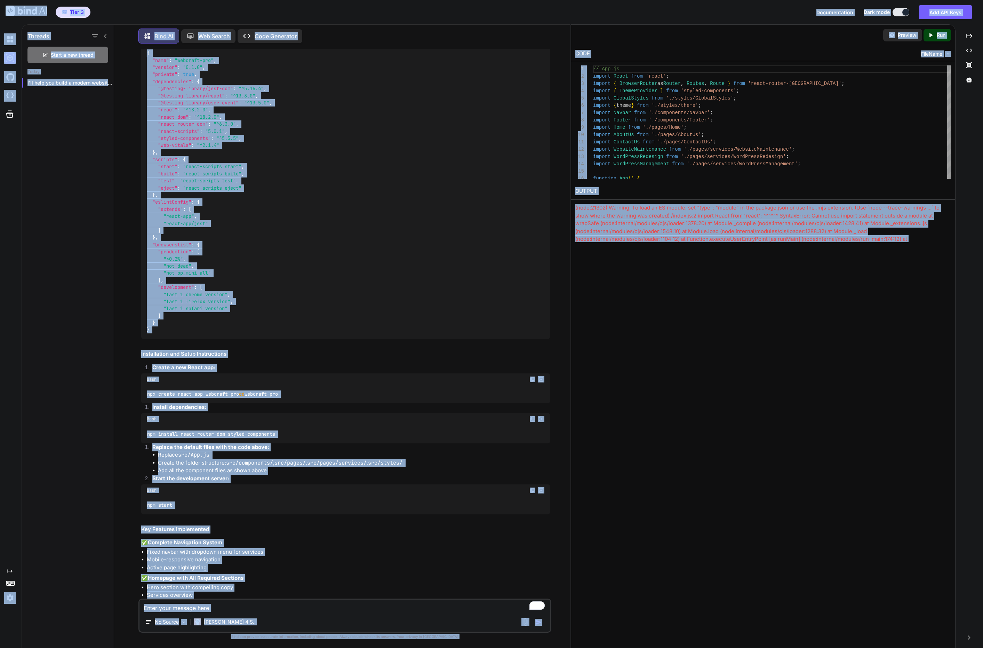
click at [858, 223] on div "(node:21302) Warning: To load an ES module, set "type": "module" in the package…" at bounding box center [763, 227] width 376 height 47
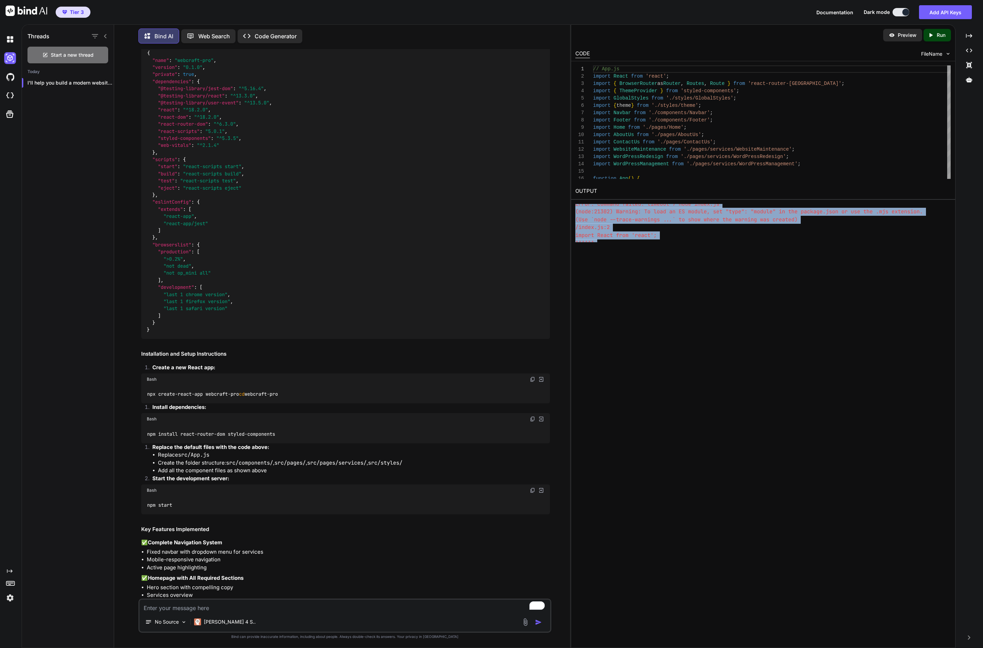
scroll to position [150, 0]
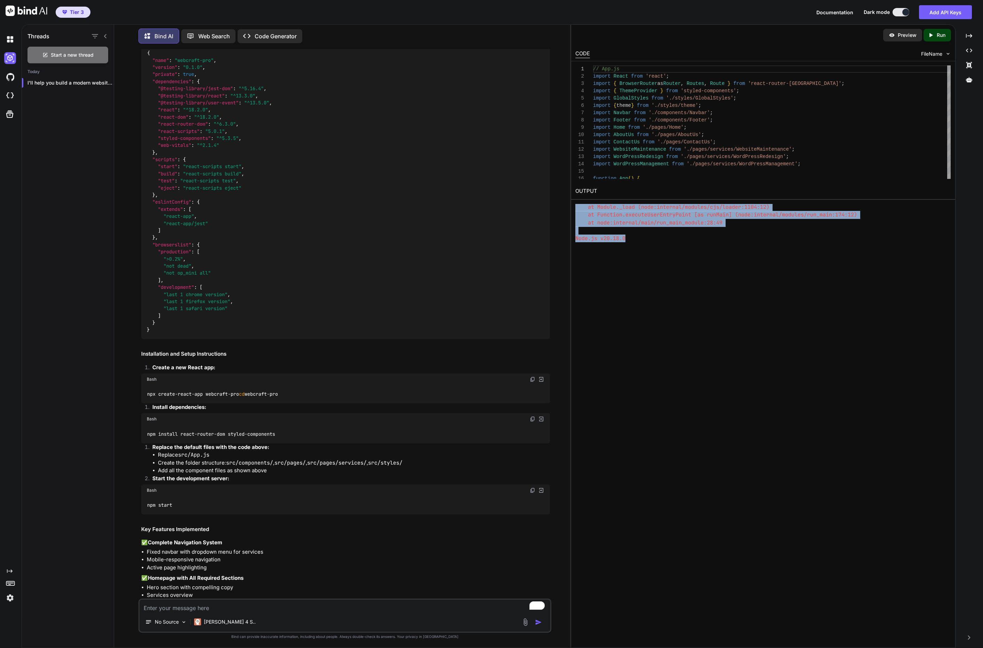
drag, startPoint x: 575, startPoint y: 206, endPoint x: 691, endPoint y: 245, distance: 122.0
click at [691, 245] on div "Preview Created with Pixso. Run CODE FileName 1 2 3 4 5 6 7 8 9 10 11 12 13 14 …" at bounding box center [763, 336] width 385 height 624
copy div "(node:21302) Warning: To load an ES module, set "type": "module" in the package…"
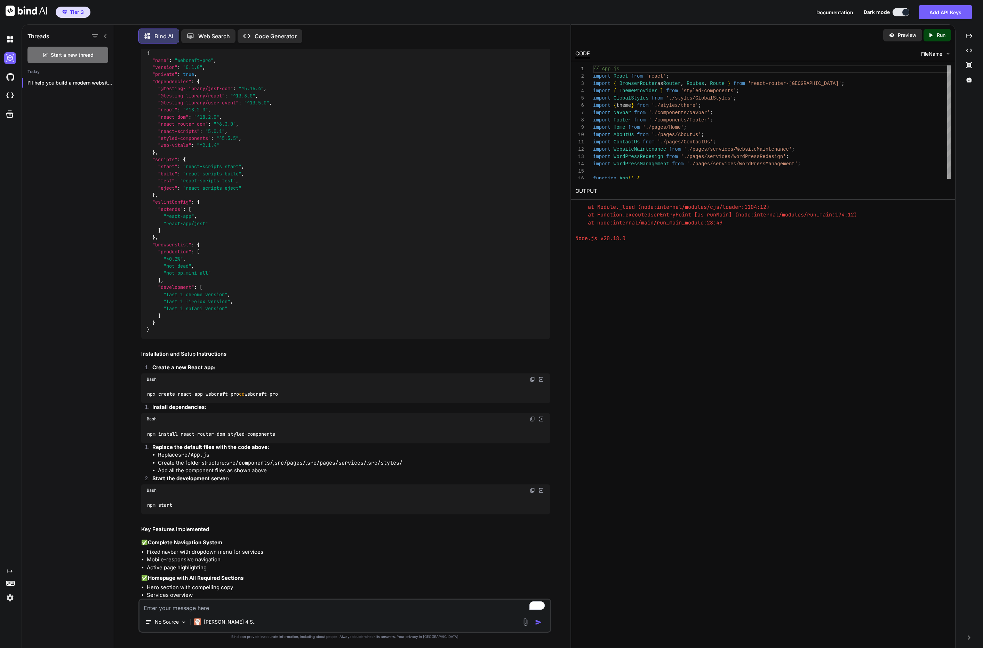
click at [206, 608] on textarea "To enrich screen reader interactions, please activate Accessibility in Grammarl…" at bounding box center [345, 606] width 411 height 13
paste textarea "(node:21302) Warning: To load an ES module, set "type": "module" in the package…"
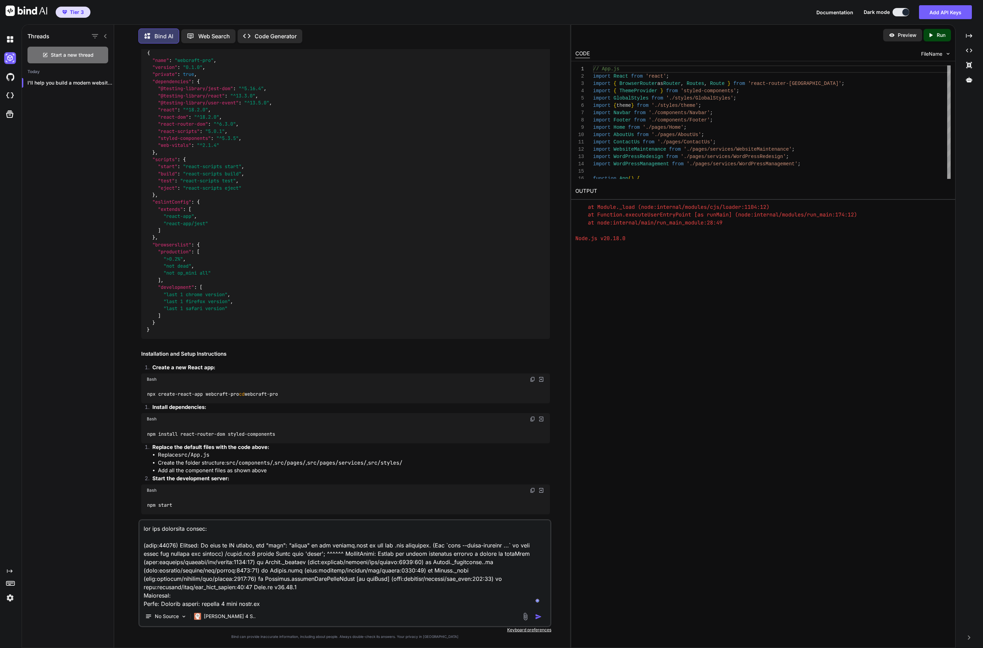
scroll to position [134, 0]
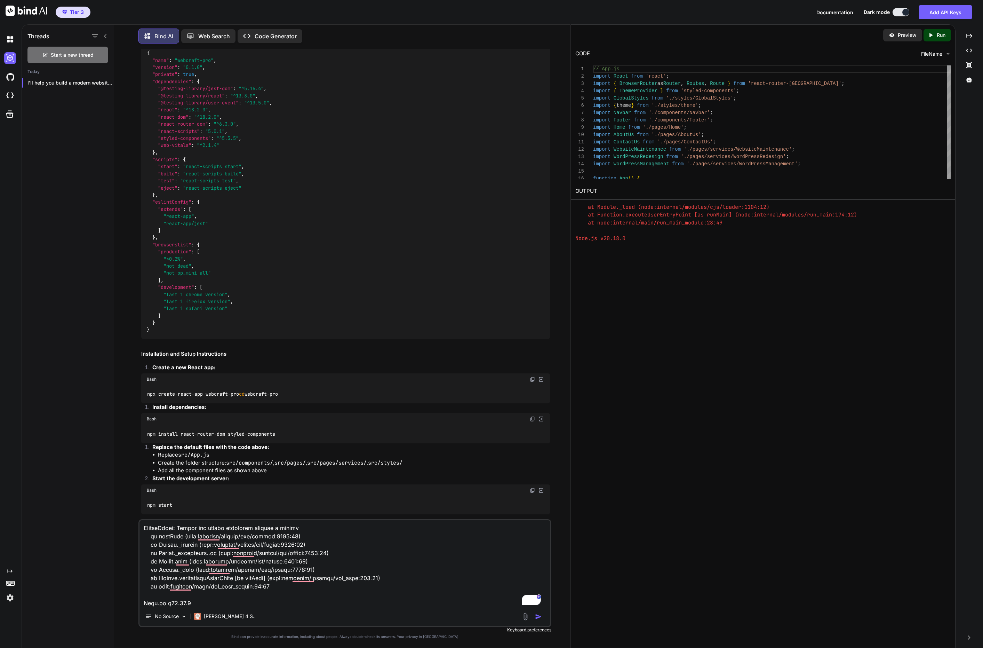
type textarea "got the following errors: (node:21302) Warning: To load an ES module, set "type…"
click at [538, 616] on img "button" at bounding box center [538, 616] width 7 height 7
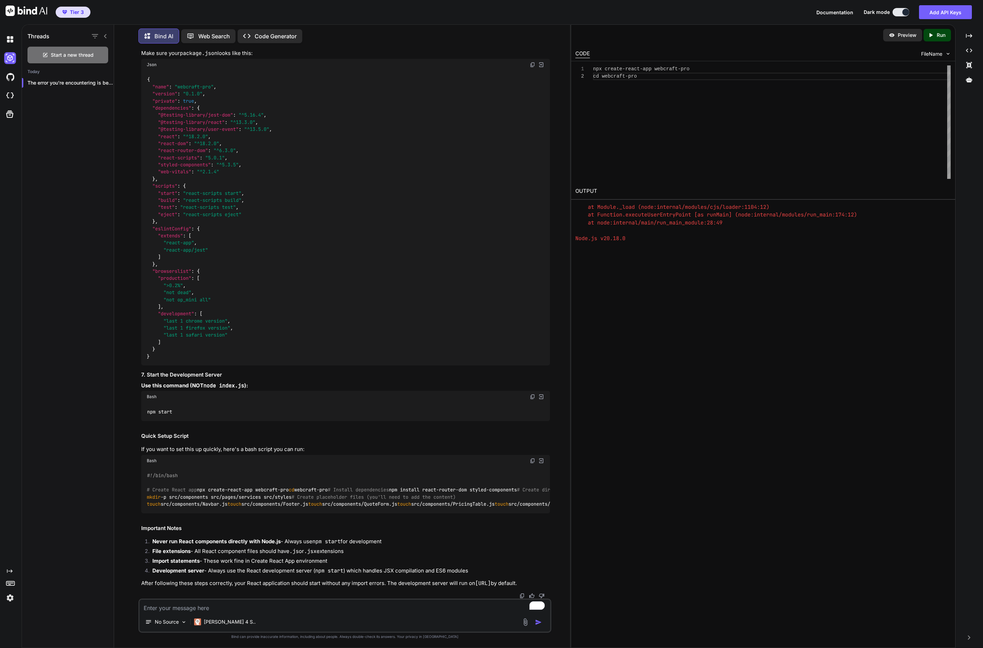
scroll to position [24280, 0]
click at [967, 38] on icon at bounding box center [969, 36] width 6 height 4
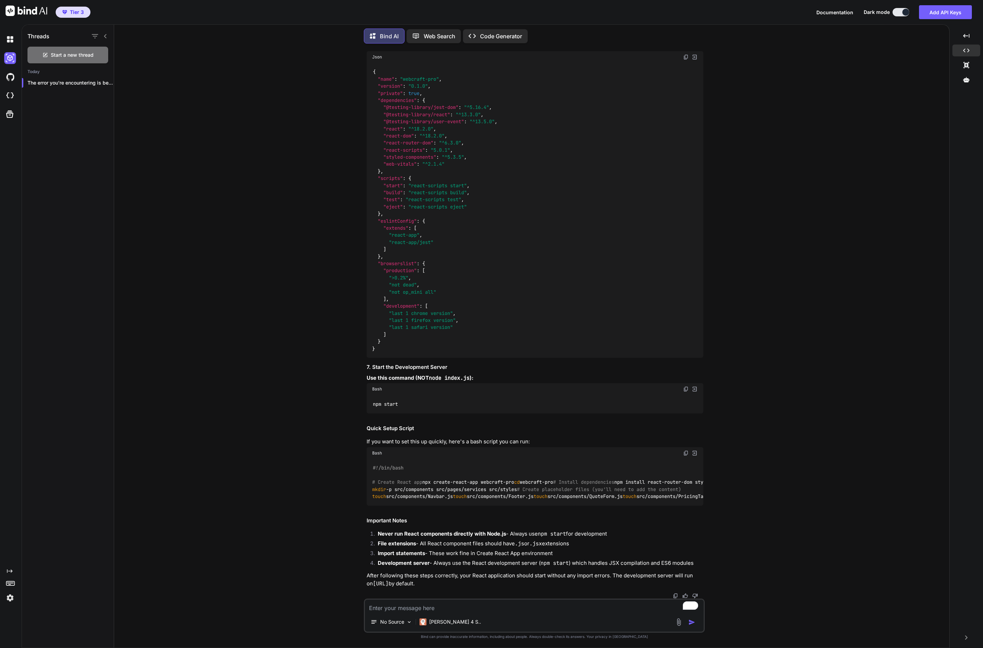
scroll to position [23302, 0]
click at [27, 15] on img at bounding box center [27, 11] width 42 height 10
